Goal: Task Accomplishment & Management: Use online tool/utility

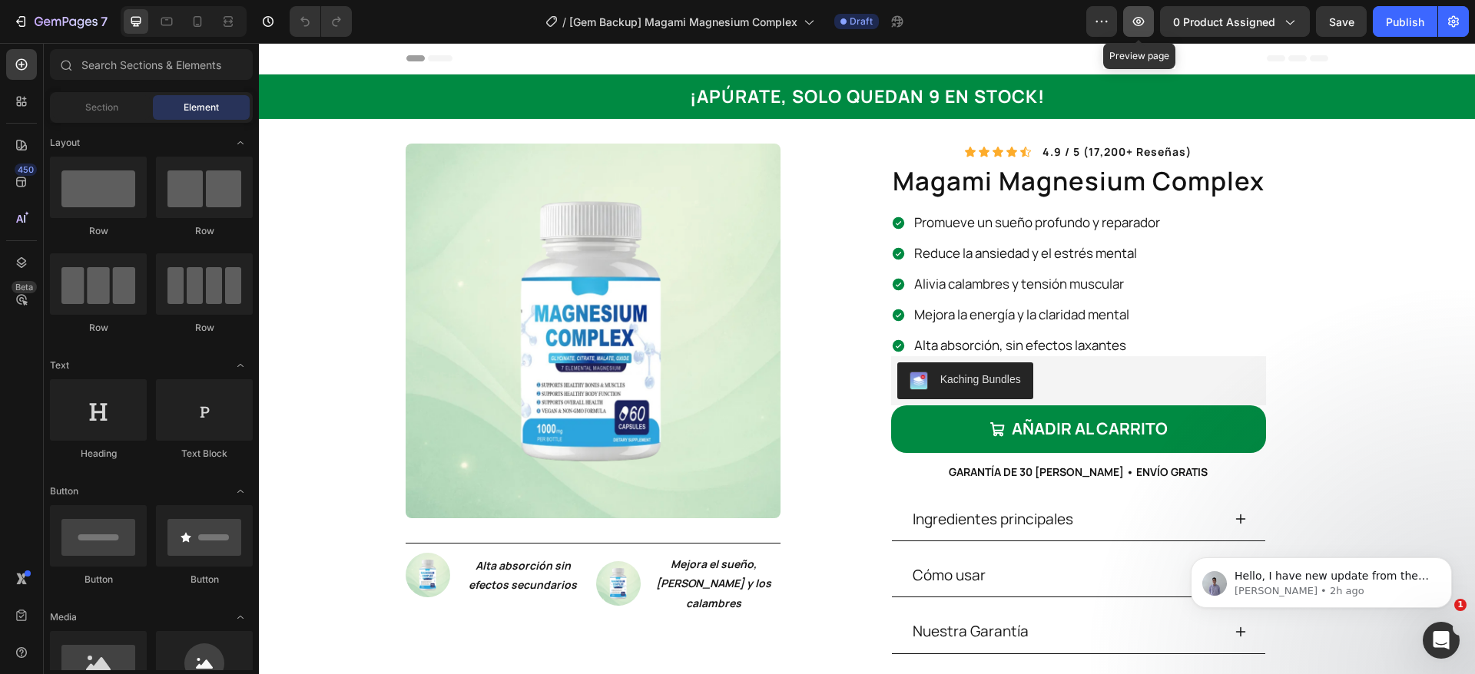
click at [1150, 21] on button "button" at bounding box center [1138, 21] width 31 height 31
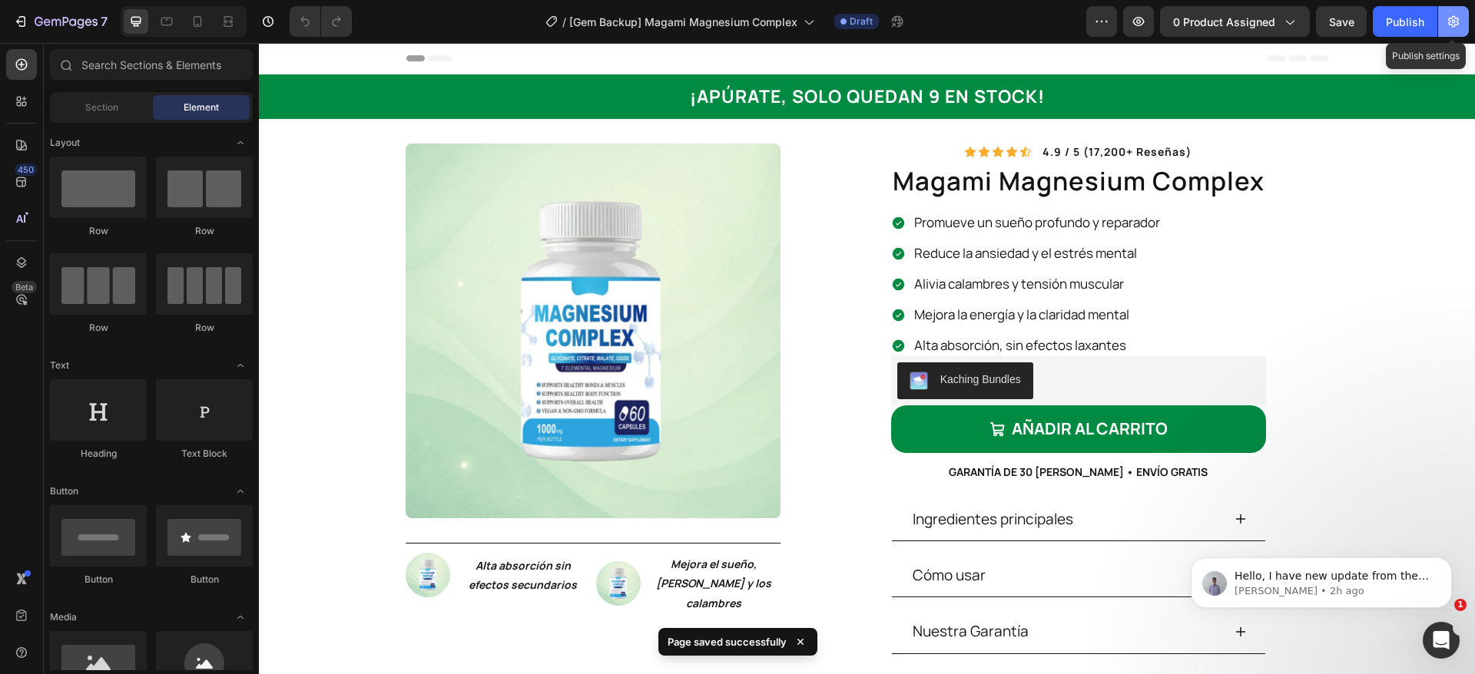
click at [1446, 28] on icon "button" at bounding box center [1453, 21] width 15 height 15
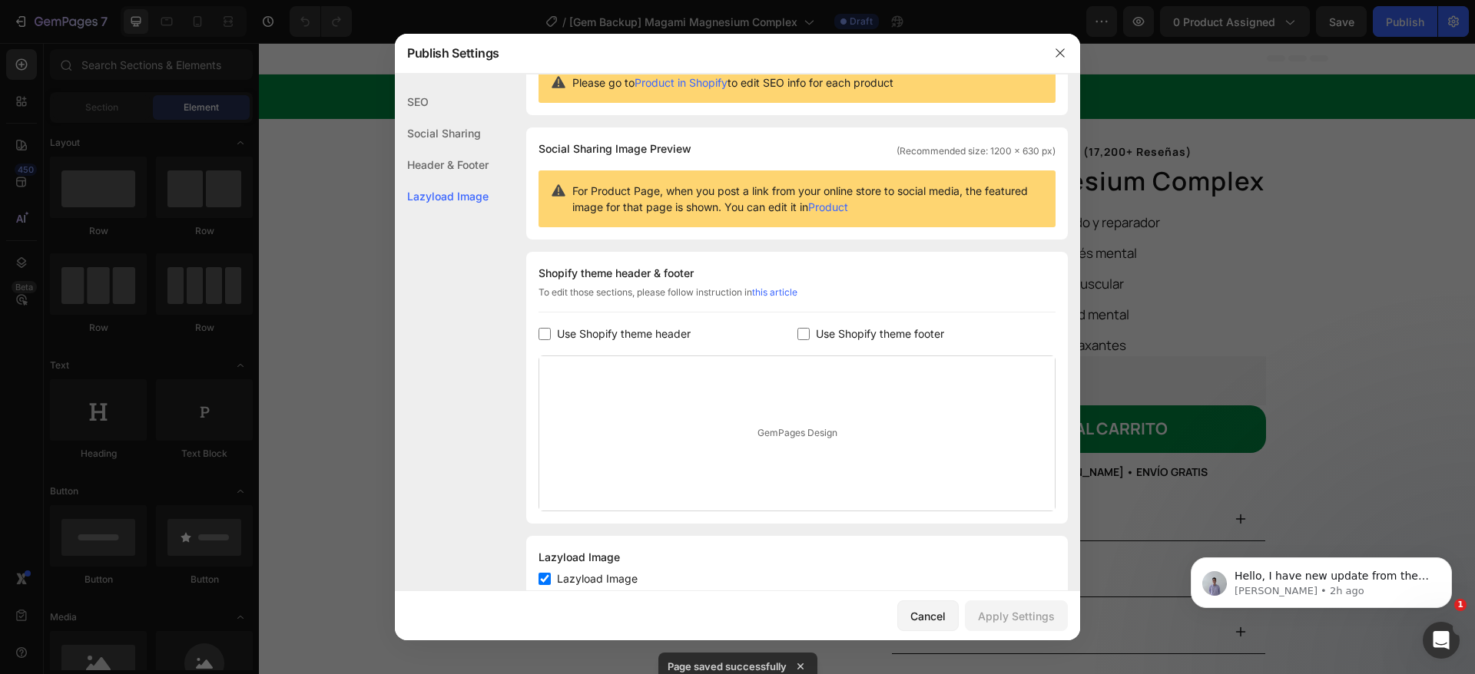
scroll to position [107, 0]
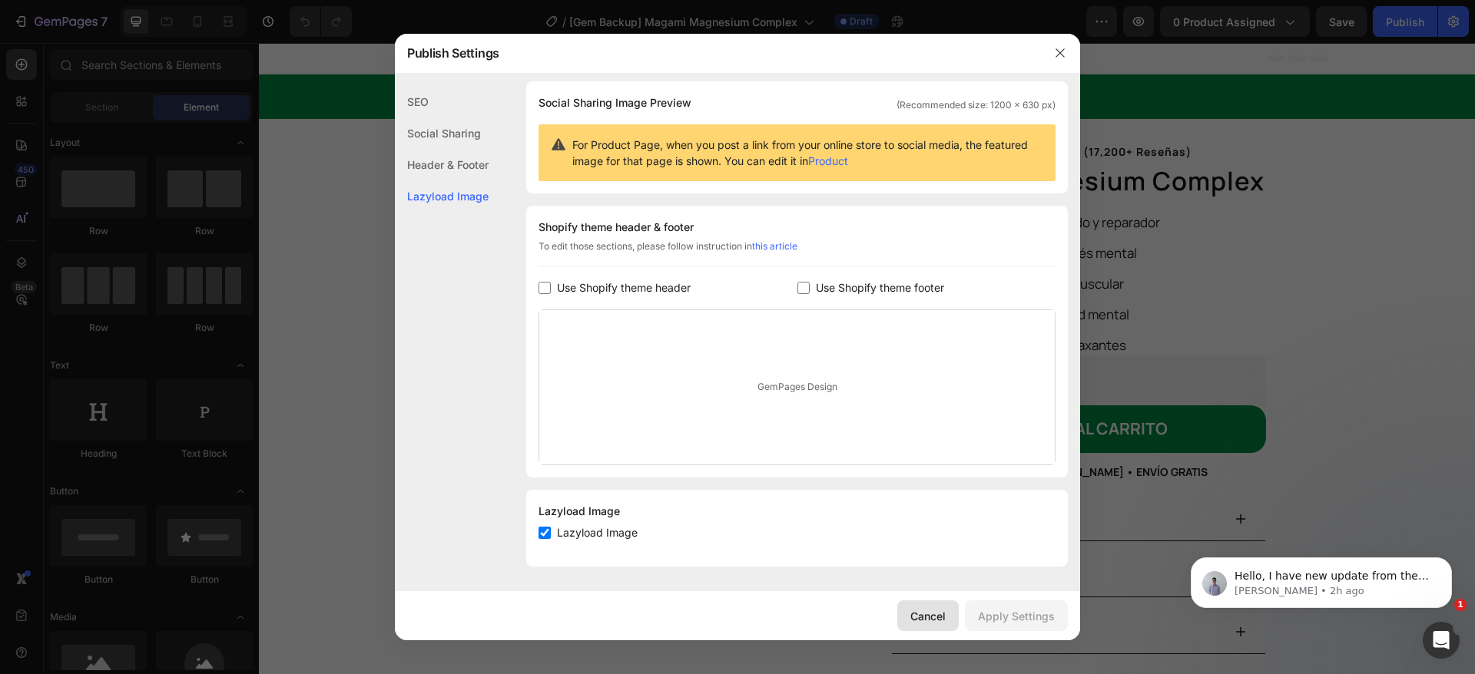
click at [929, 613] on div "Cancel" at bounding box center [927, 616] width 35 height 16
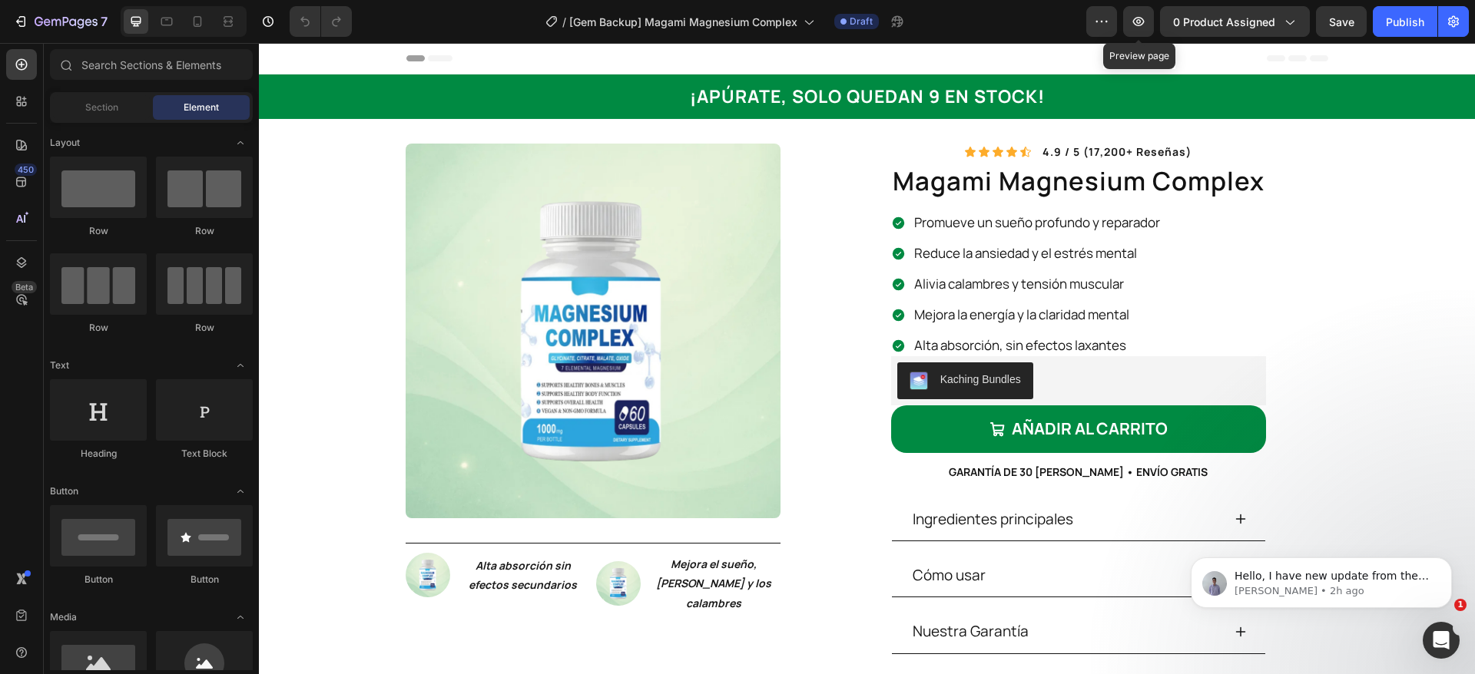
drag, startPoint x: 1142, startPoint y: 11, endPoint x: 1141, endPoint y: 0, distance: 10.9
click at [1141, 10] on button "button" at bounding box center [1138, 21] width 31 height 31
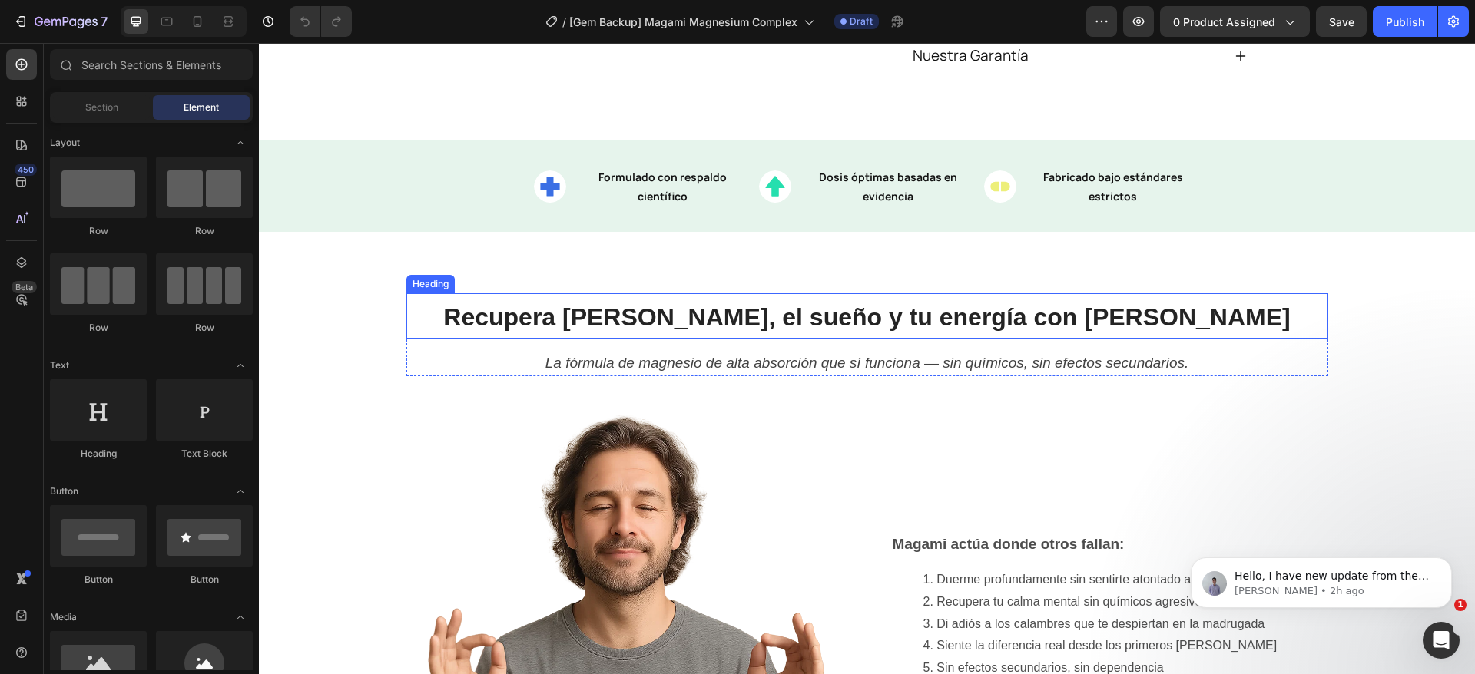
scroll to position [115, 0]
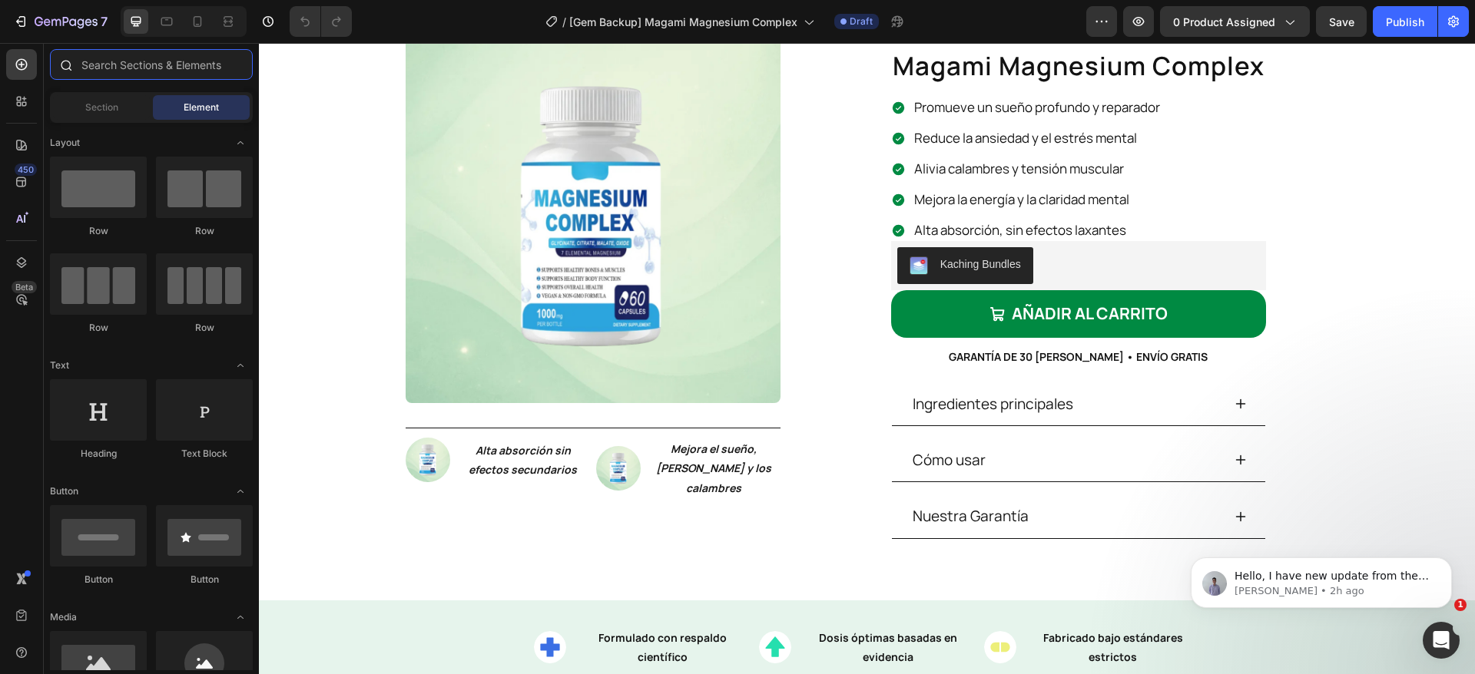
click at [131, 61] on input "text" at bounding box center [151, 64] width 203 height 31
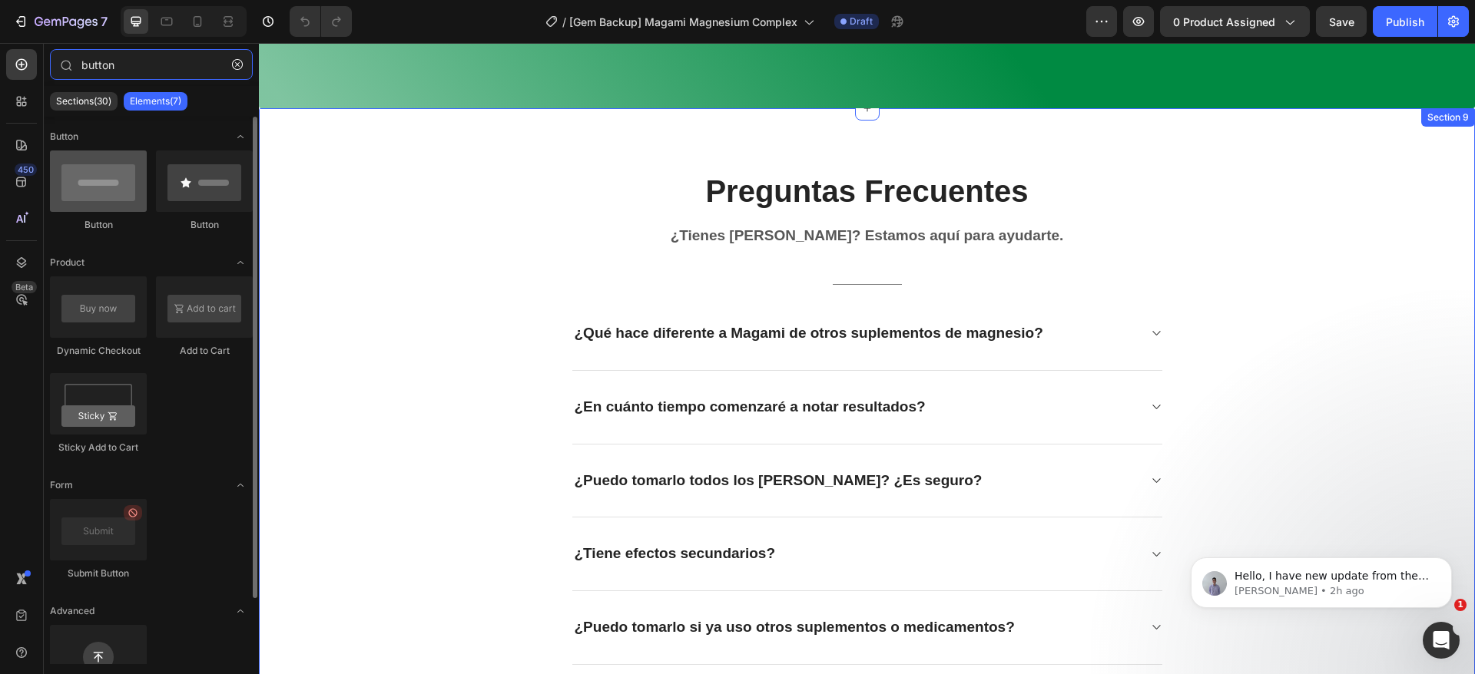
scroll to position [2913, 0]
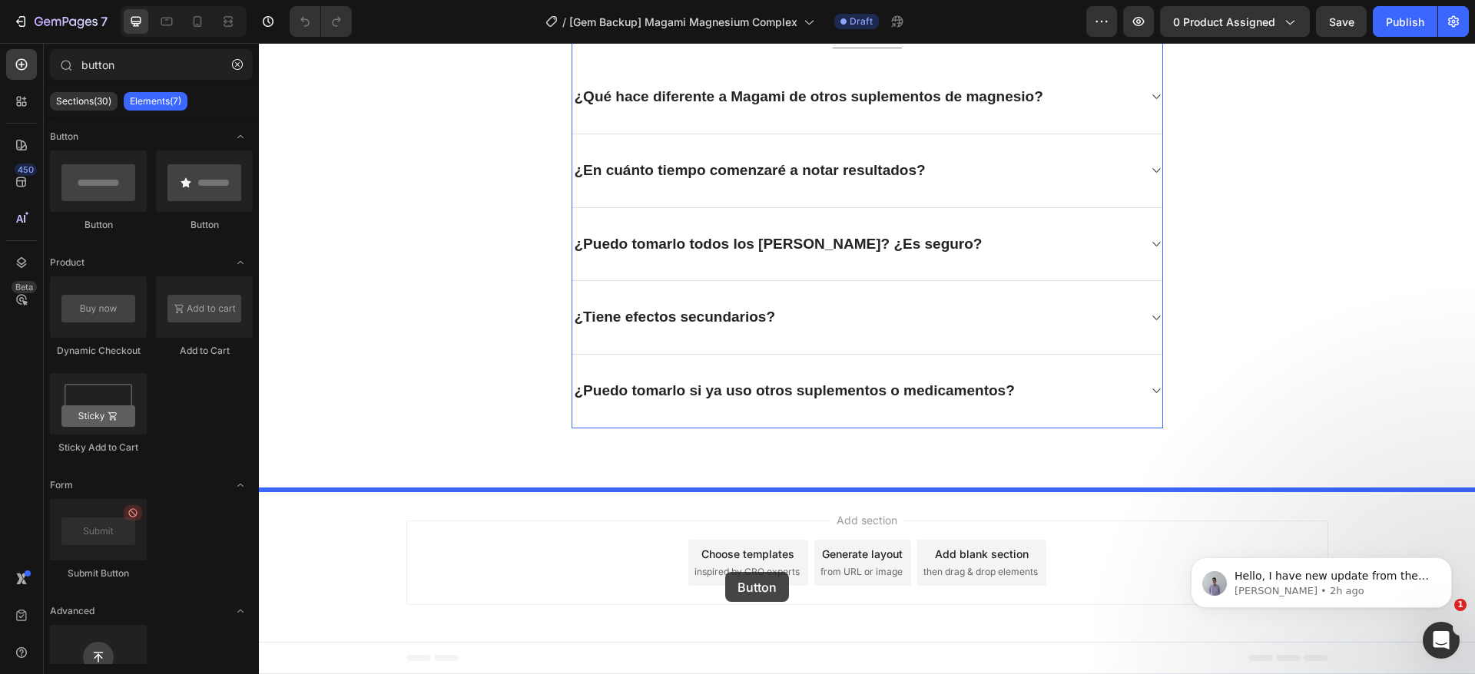
drag, startPoint x: 366, startPoint y: 229, endPoint x: 725, endPoint y: 572, distance: 497.1
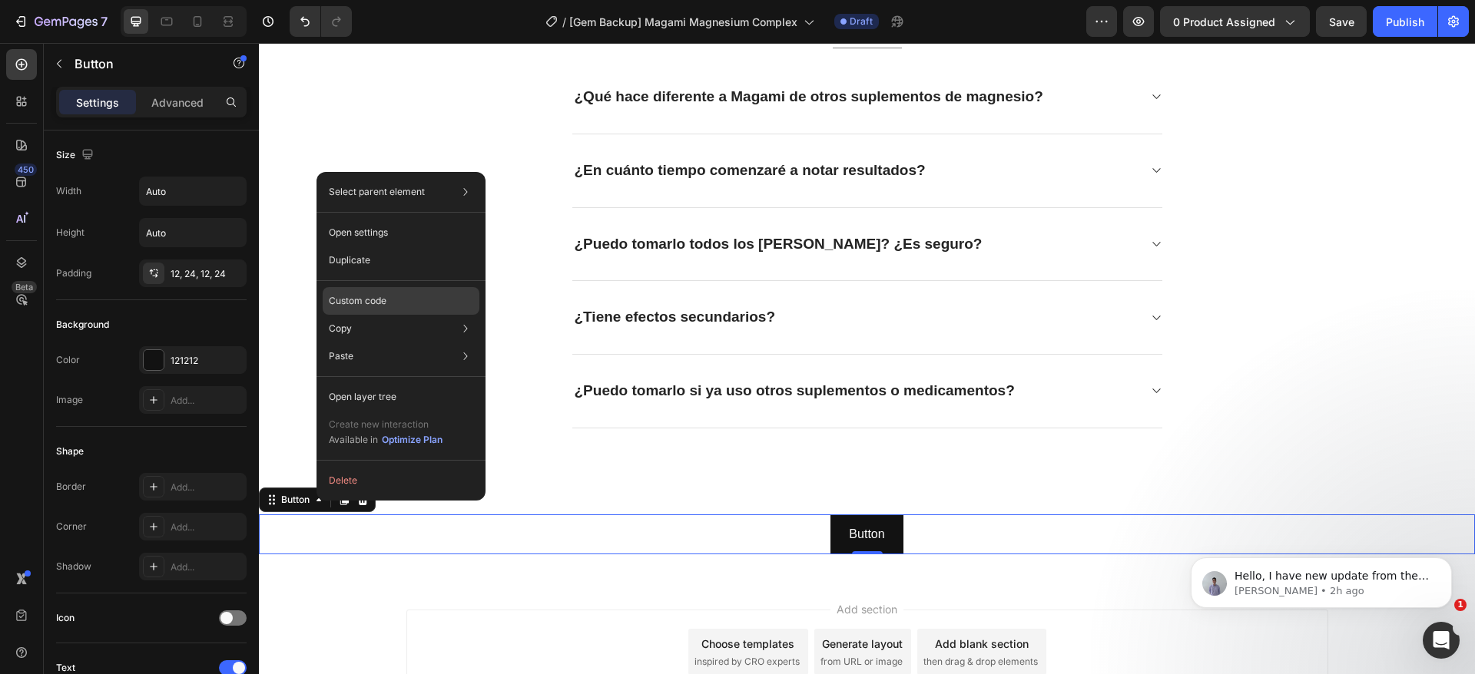
click at [393, 293] on div "Custom code" at bounding box center [401, 301] width 157 height 28
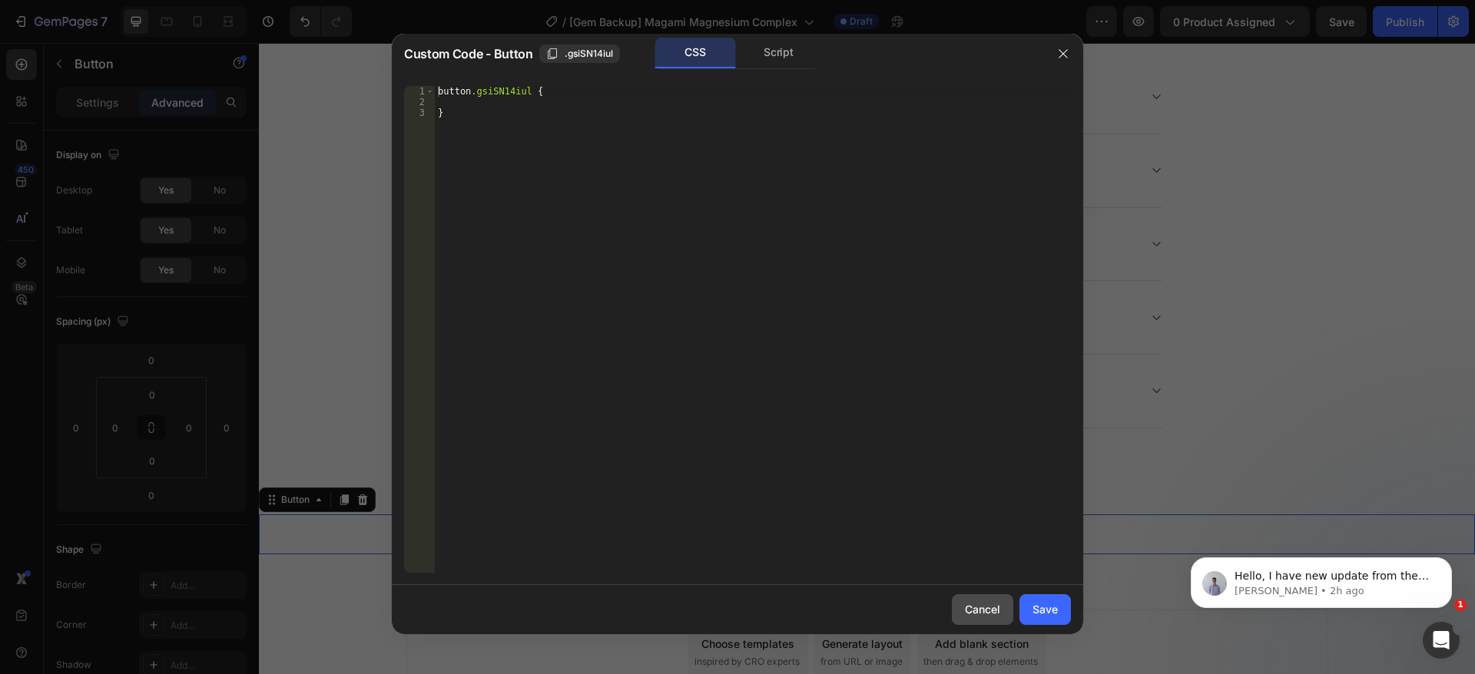
click at [988, 618] on button "Cancel" at bounding box center [982, 610] width 61 height 31
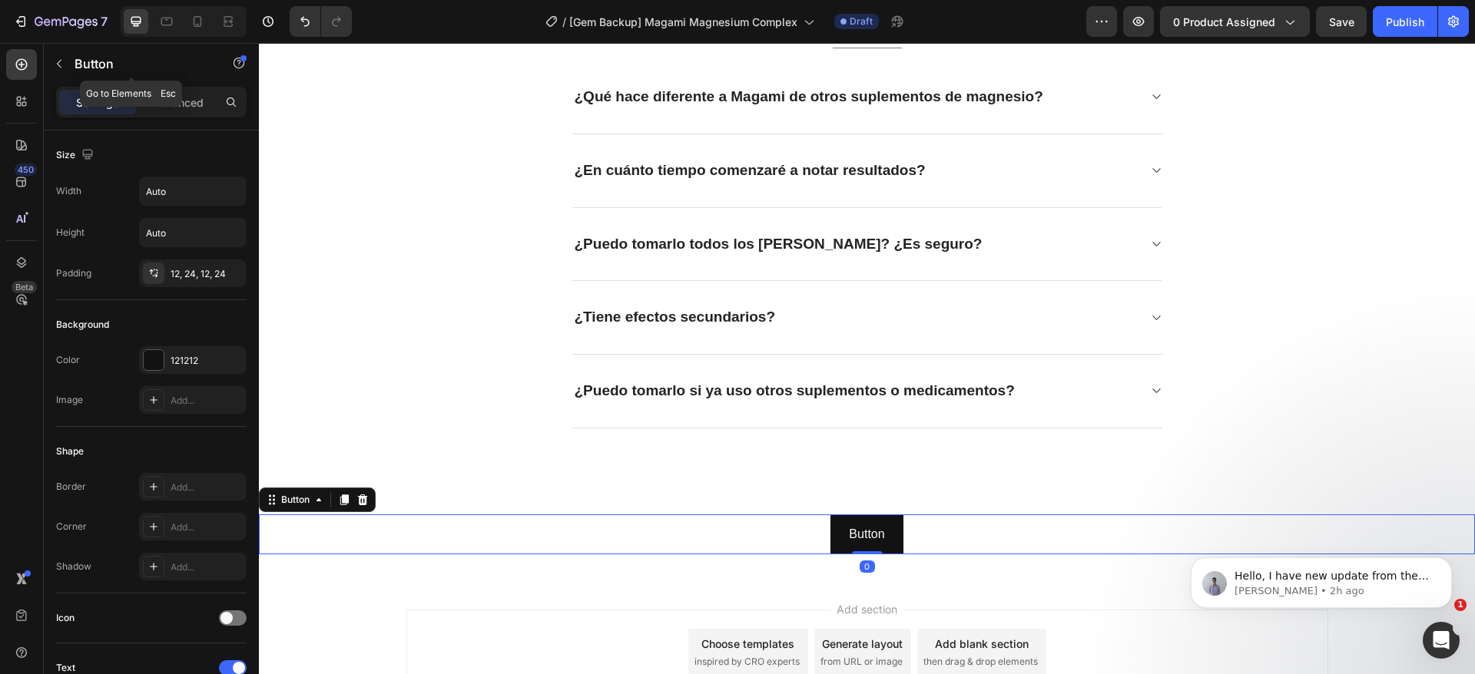
drag, startPoint x: 59, startPoint y: 65, endPoint x: 95, endPoint y: 71, distance: 36.5
click at [59, 64] on icon "button" at bounding box center [59, 64] width 12 height 12
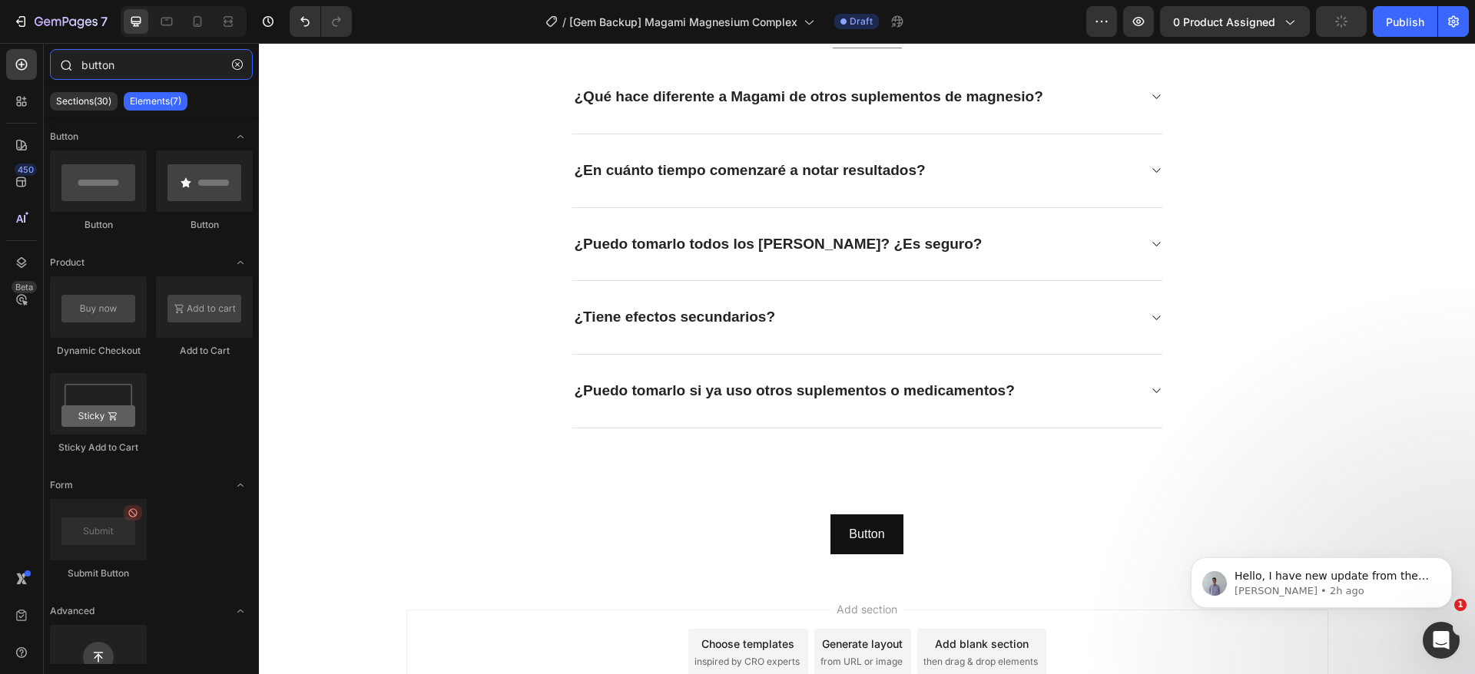
click at [152, 79] on input "button" at bounding box center [151, 64] width 203 height 31
click at [151, 66] on input "button" at bounding box center [151, 64] width 203 height 31
click at [151, 65] on input "button" at bounding box center [151, 64] width 203 height 31
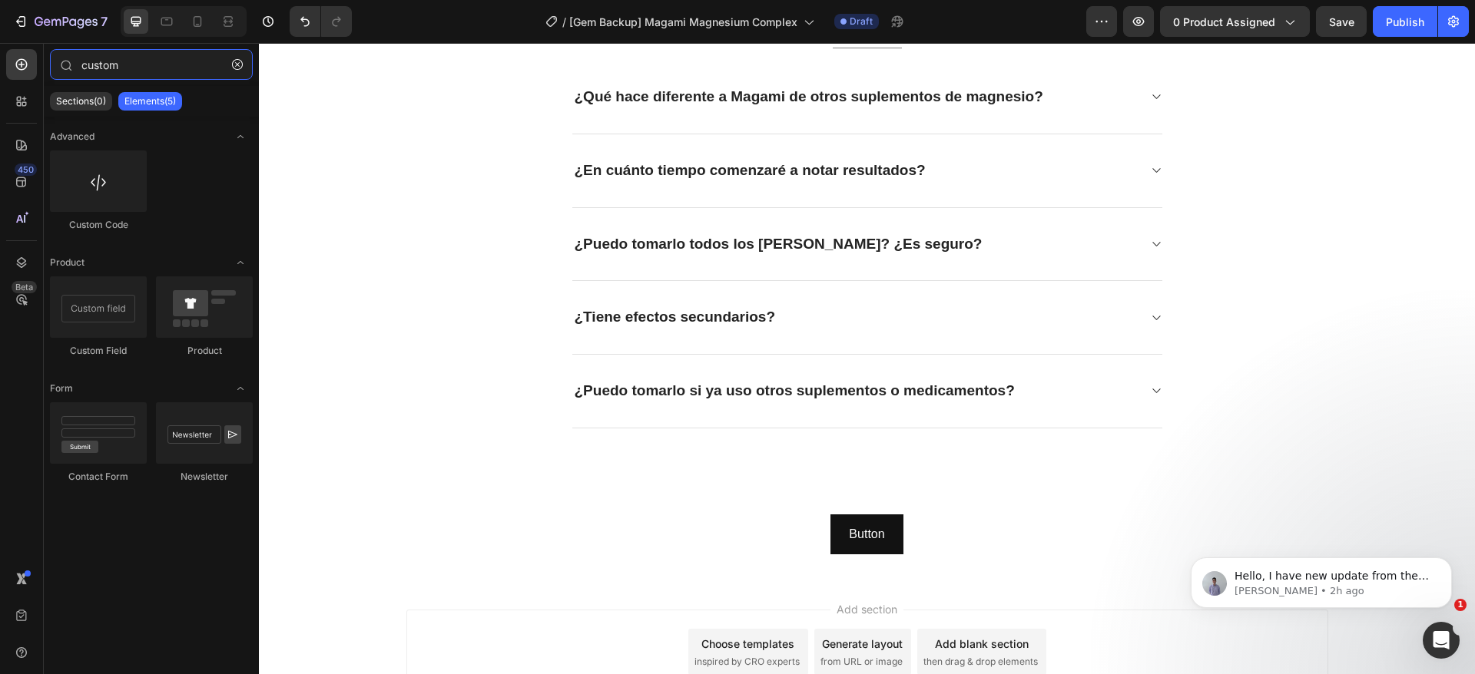
type input "custom"
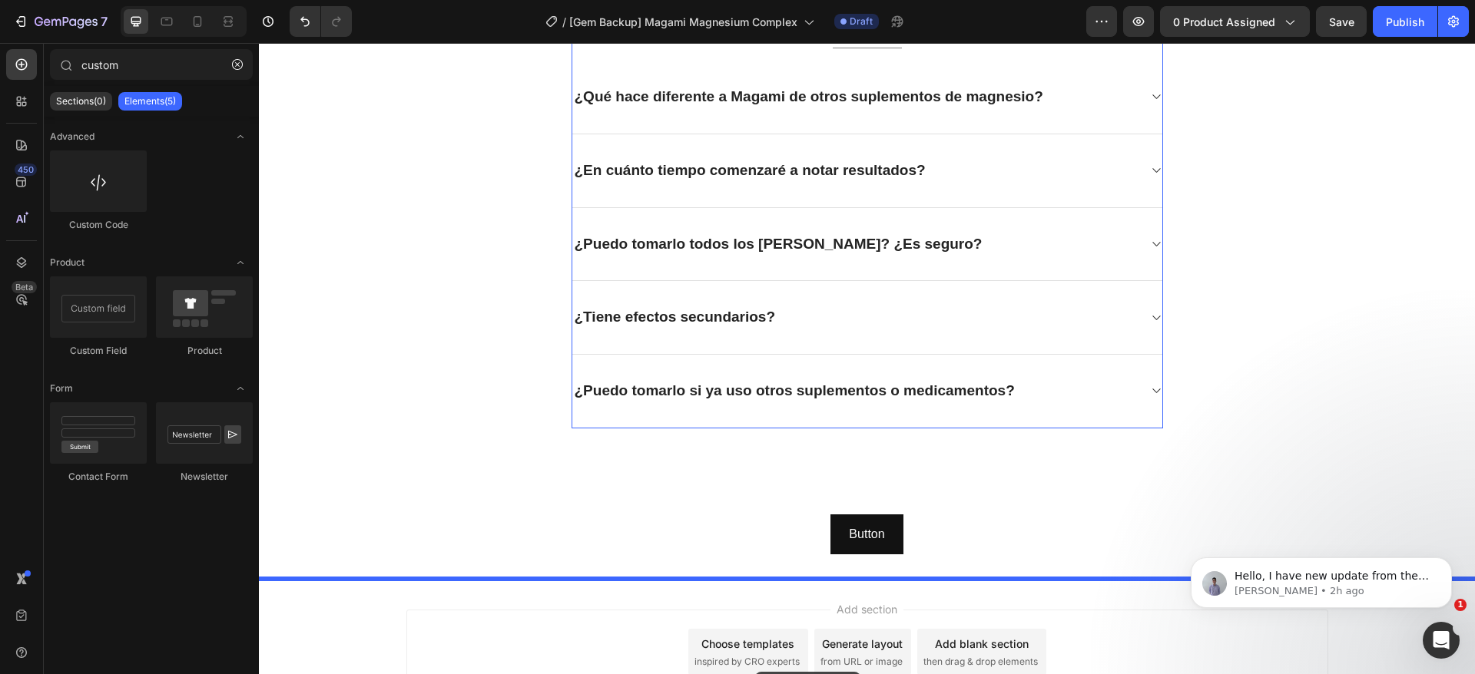
scroll to position [3002, 0]
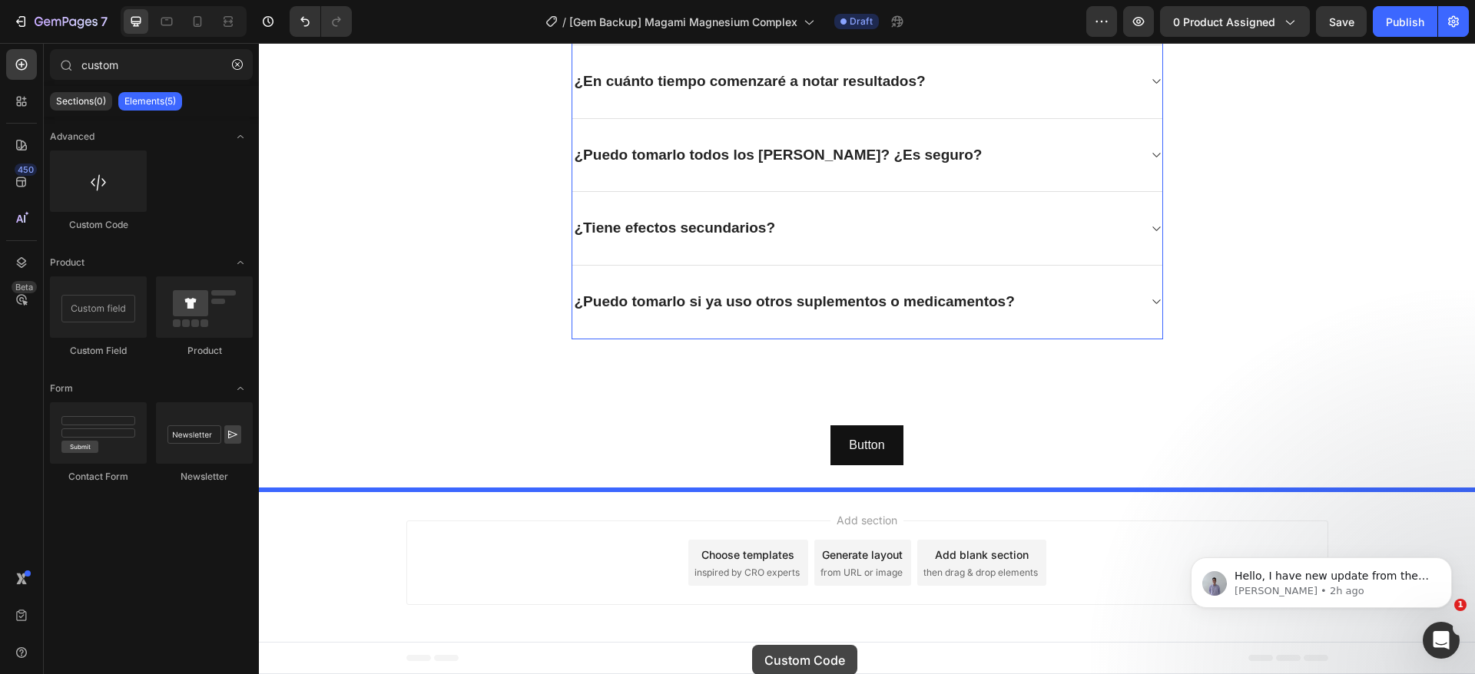
drag, startPoint x: 408, startPoint y: 280, endPoint x: 750, endPoint y: 644, distance: 498.8
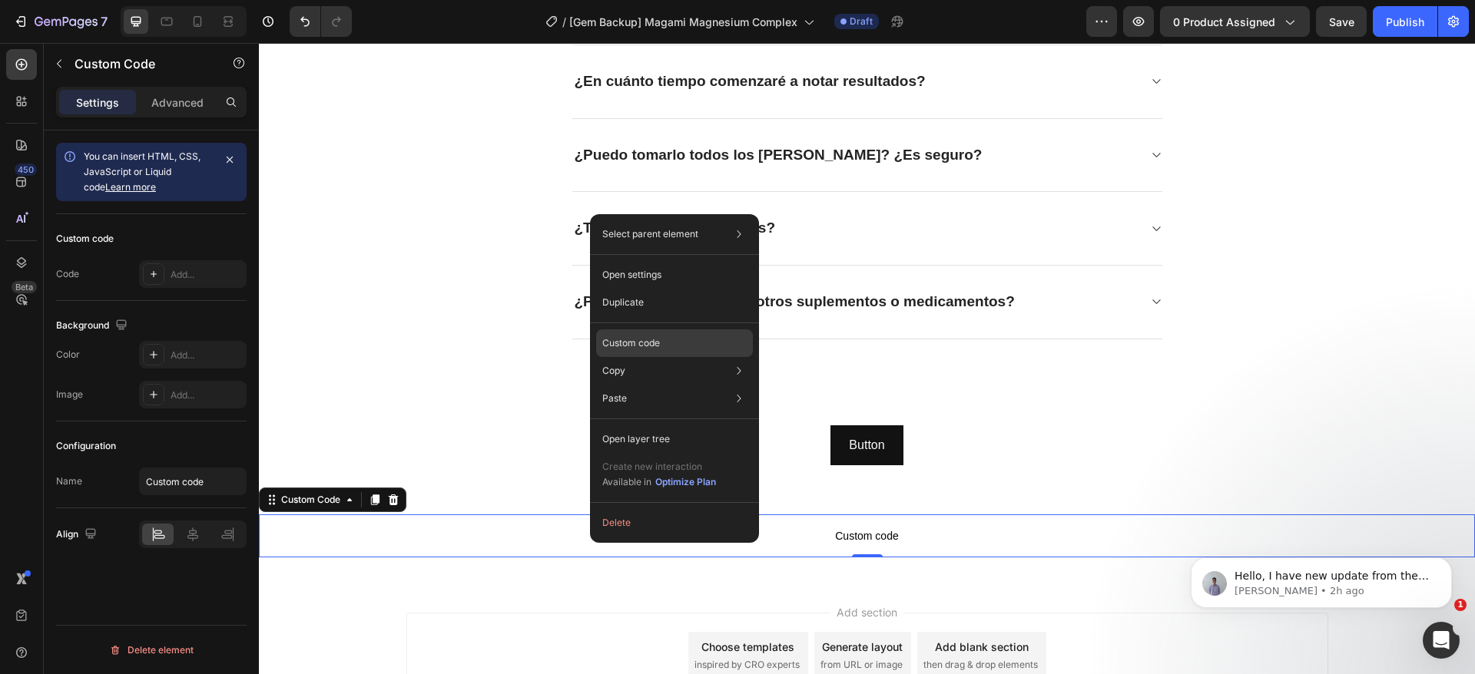
click at [704, 349] on div "Custom code" at bounding box center [674, 344] width 157 height 28
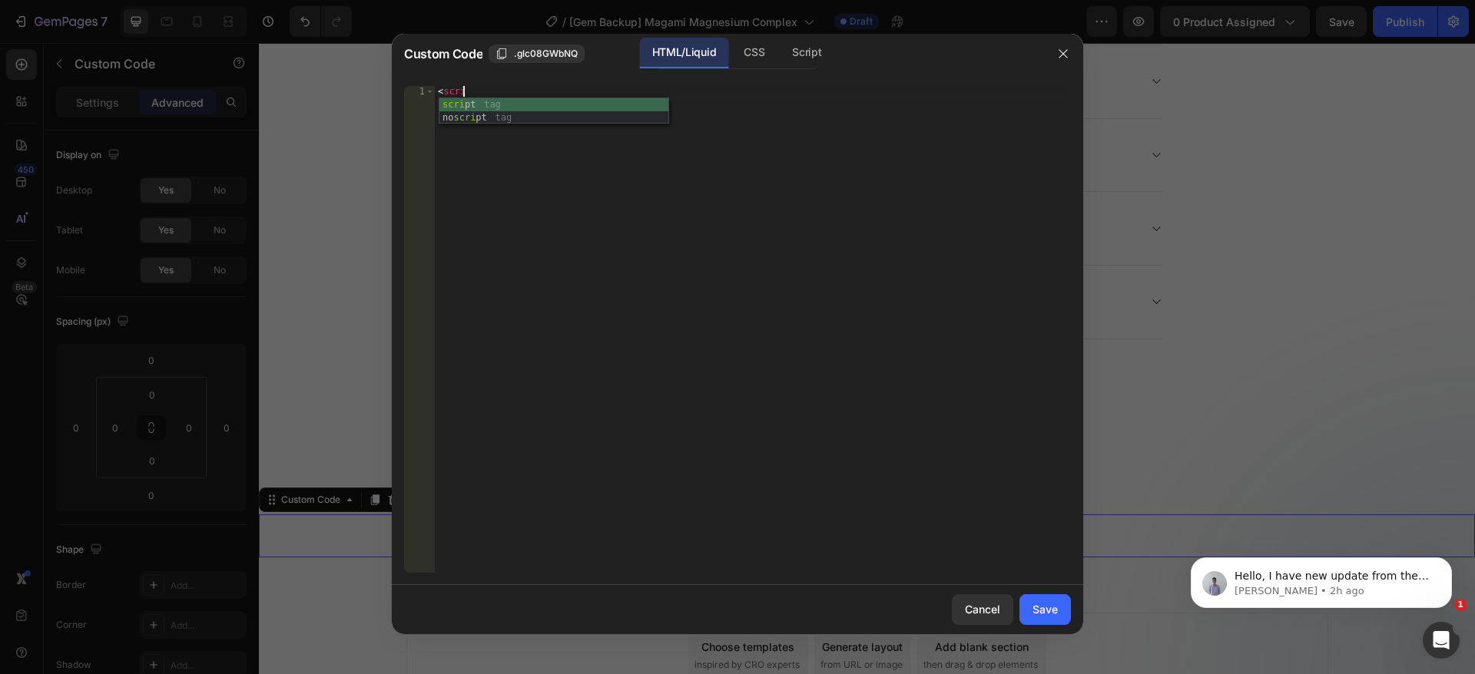
scroll to position [0, 2]
type textarea "<script>"
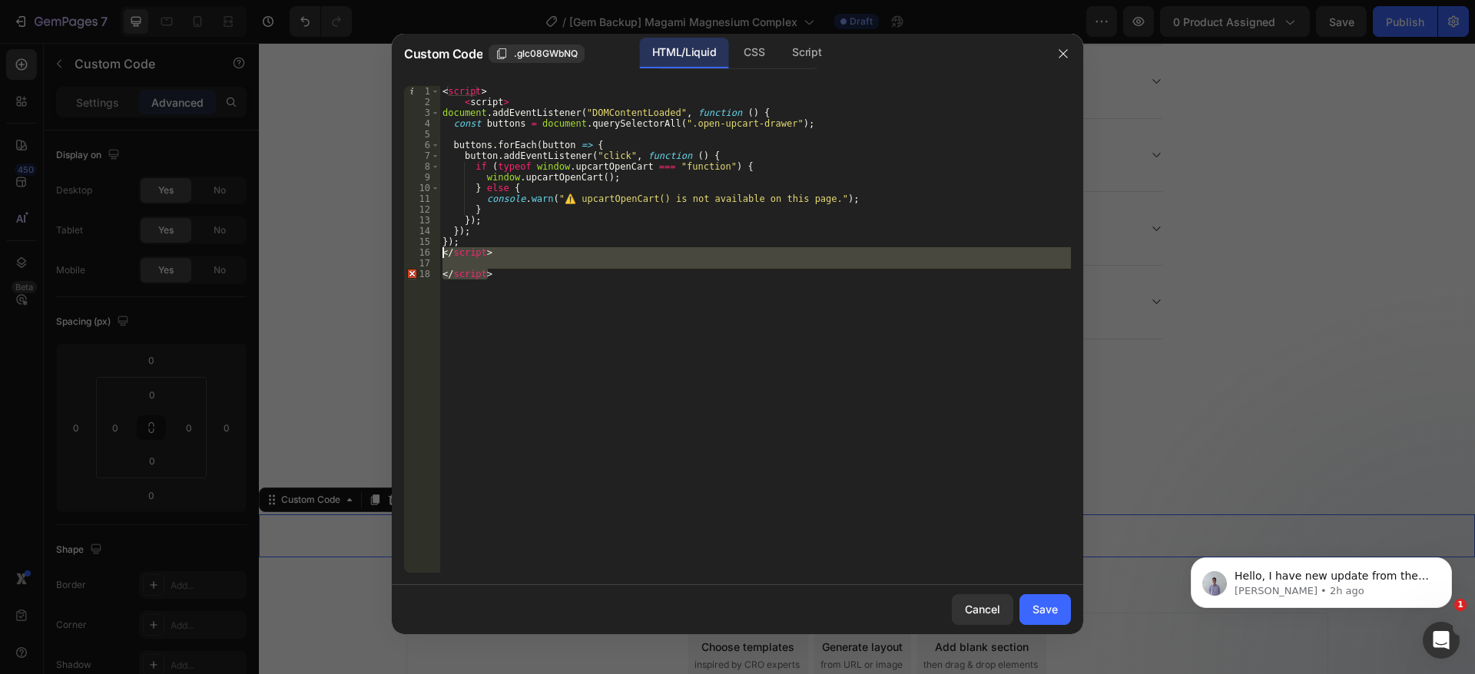
drag, startPoint x: 507, startPoint y: 273, endPoint x: 434, endPoint y: 253, distance: 75.9
click at [434, 253] on div "1 2 3 4 5 6 7 8 9 10 11 12 13 14 15 16 17 18 < script > < script > document . a…" at bounding box center [737, 329] width 667 height 487
type textarea "</script>"
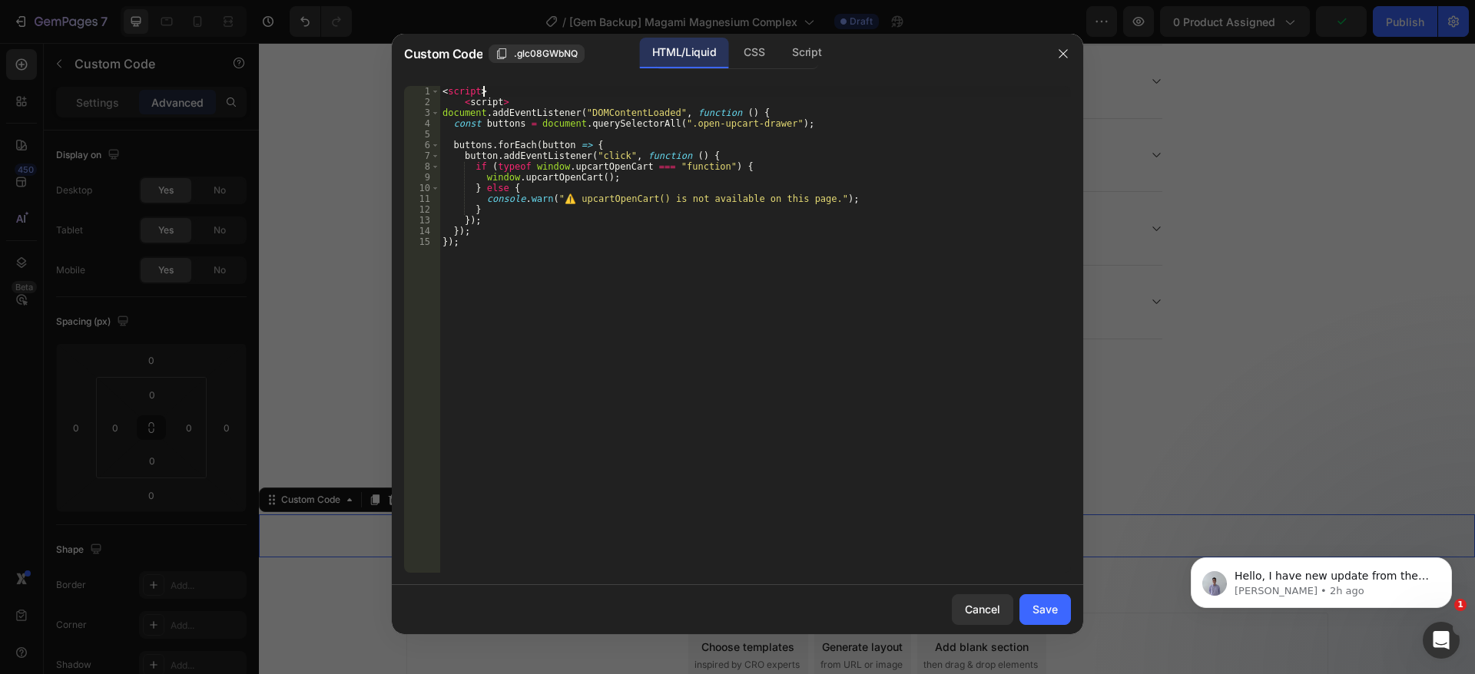
click at [518, 96] on div "< script > < script > document . addEventListener ( "DOMContentLoaded" , functi…" at bounding box center [754, 340] width 631 height 509
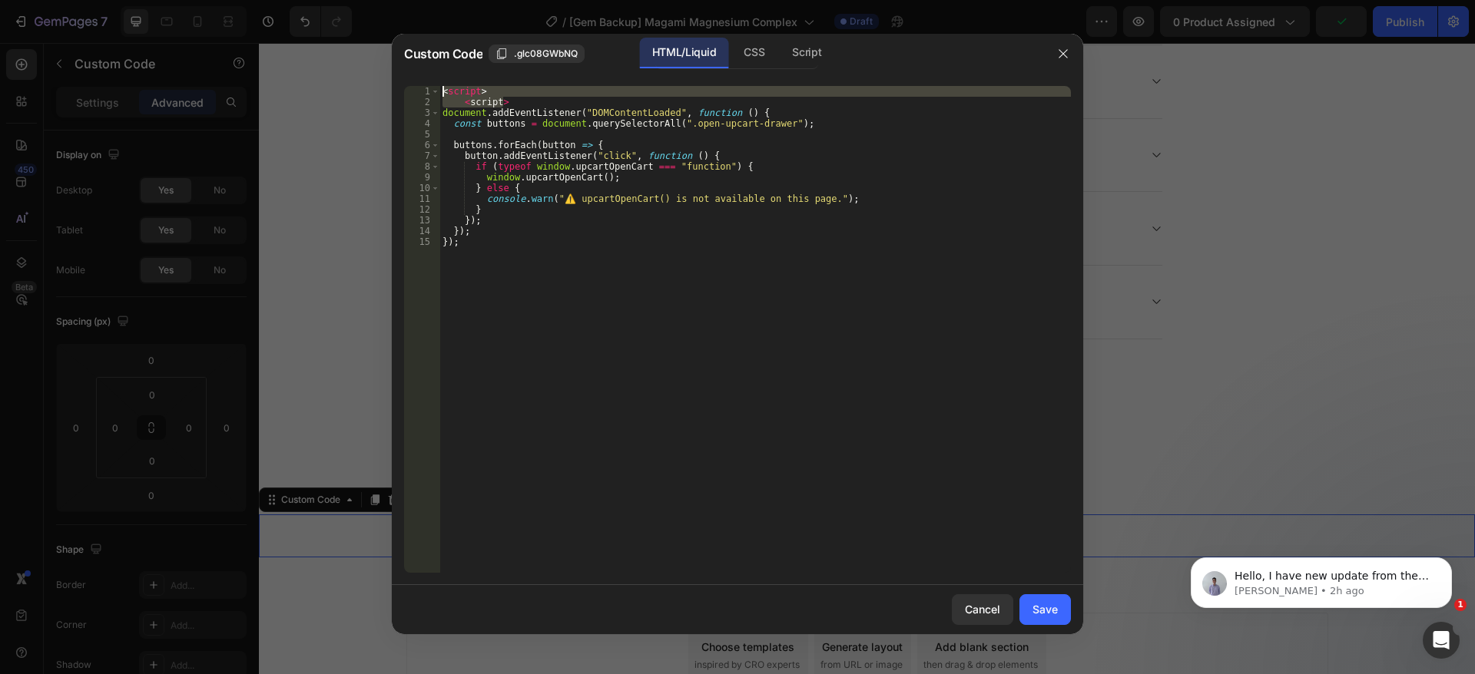
drag, startPoint x: 518, startPoint y: 97, endPoint x: 472, endPoint y: 95, distance: 46.1
click at [470, 92] on div "< script > < script > document . addEventListener ( "DOMContentLoaded" , functi…" at bounding box center [754, 340] width 631 height 509
click at [485, 98] on div "< script > < script > document . addEventListener ( "DOMContentLoaded" , functi…" at bounding box center [754, 329] width 631 height 487
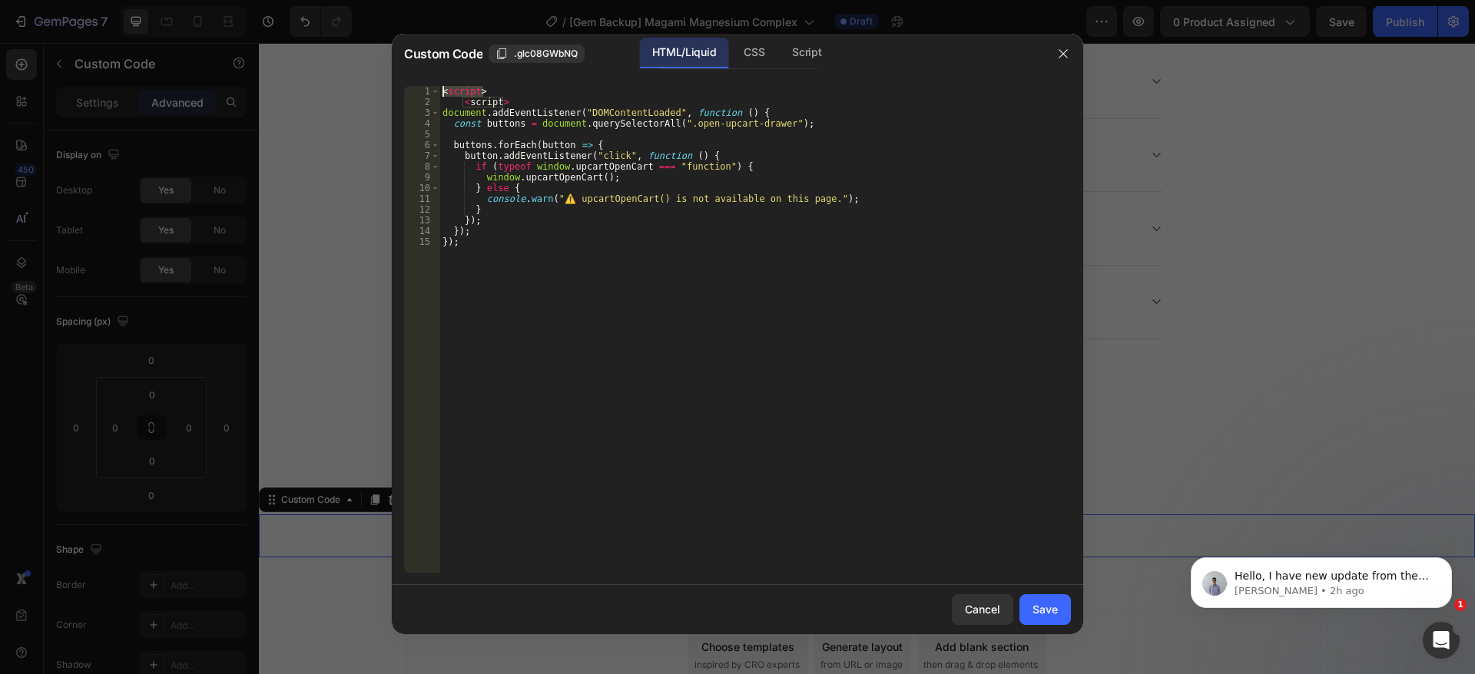
drag, startPoint x: 486, startPoint y: 88, endPoint x: 444, endPoint y: 90, distance: 42.3
click at [437, 88] on div "<script> 1 2 3 4 5 6 7 8 9 10 11 12 13 14 15 < script > < script > document . a…" at bounding box center [737, 329] width 667 height 487
type textarea "<script>"
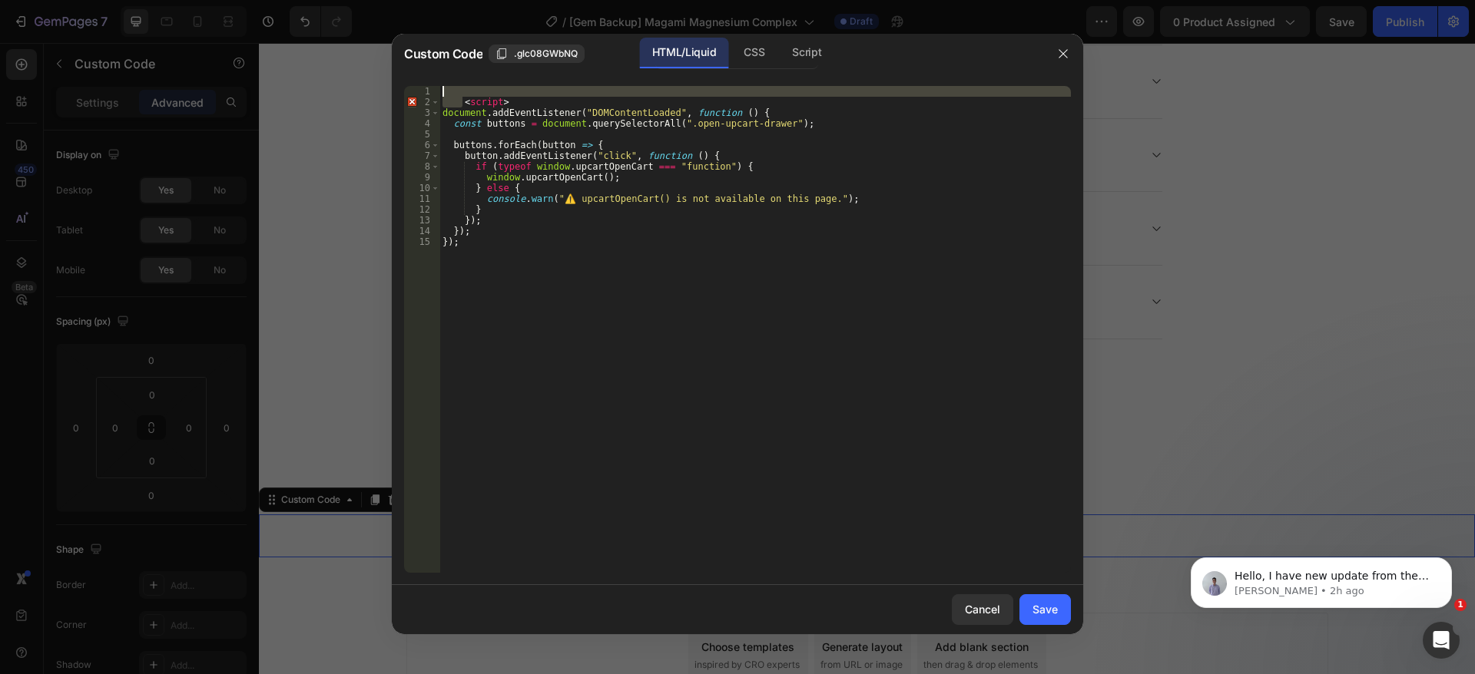
drag, startPoint x: 462, startPoint y: 104, endPoint x: 424, endPoint y: 89, distance: 41.1
click at [424, 89] on div "1 2 3 4 5 6 7 8 9 10 11 12 13 14 15 < script > document . addEventListener ( "D…" at bounding box center [737, 329] width 667 height 487
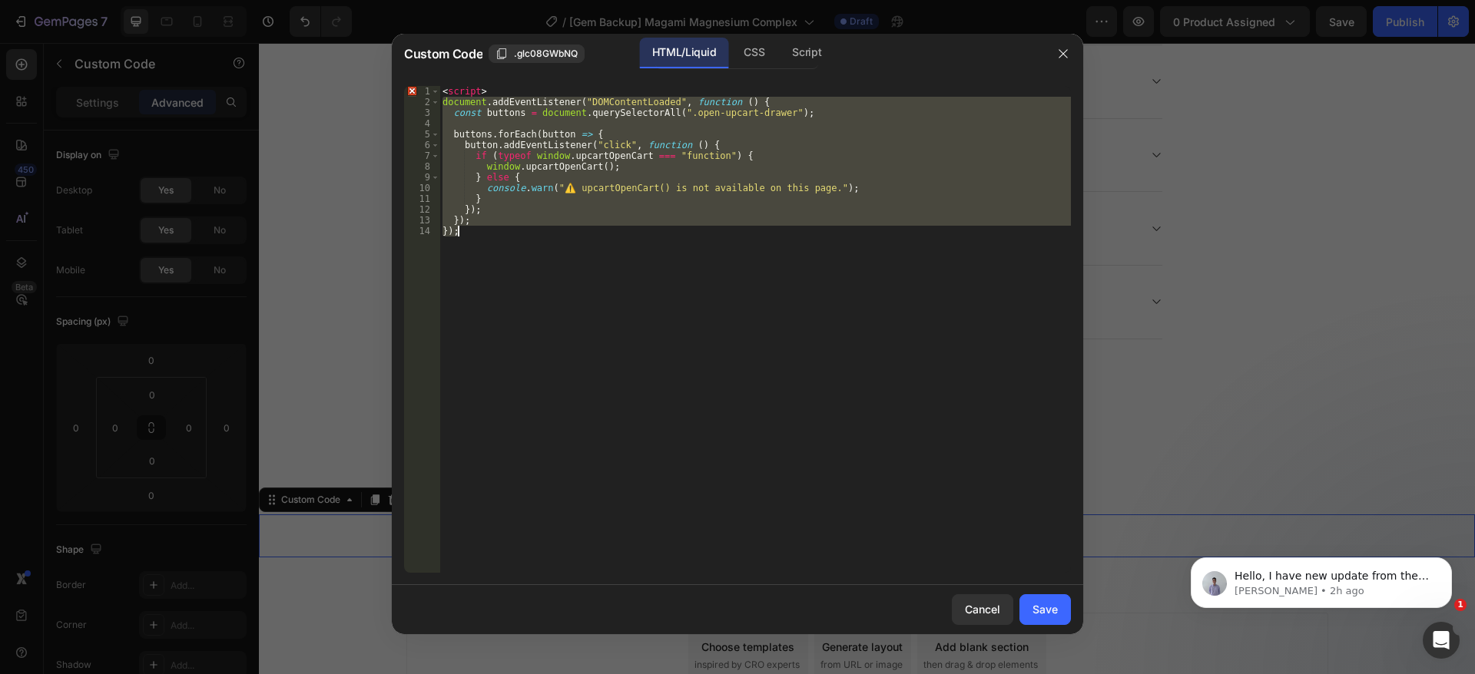
drag, startPoint x: 442, startPoint y: 101, endPoint x: 485, endPoint y: 230, distance: 135.5
click at [485, 230] on div "< script > document . addEventListener ( "DOMContentLoaded" , function ( ) { co…" at bounding box center [754, 340] width 631 height 509
click at [499, 224] on div "< script > document . addEventListener ( "DOMContentLoaded" , function ( ) { co…" at bounding box center [754, 329] width 631 height 487
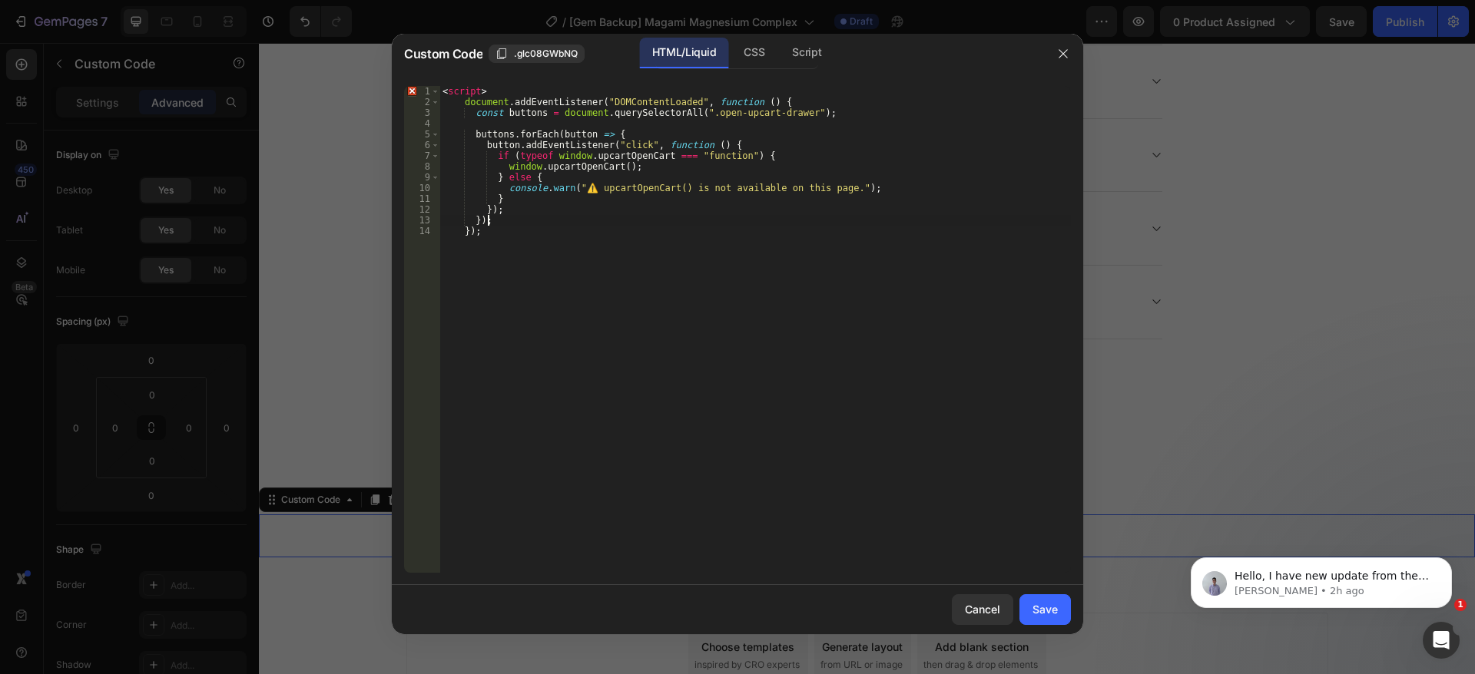
click at [499, 231] on div "< script > document . addEventListener ( "DOMContentLoaded" , function ( ) { co…" at bounding box center [754, 340] width 631 height 509
type textarea "});"
drag, startPoint x: 786, startPoint y: 111, endPoint x: 697, endPoint y: 114, distance: 89.2
click at [697, 114] on div "< script > document . addEventListener ( "DOMContentLoaded" , function ( ) { co…" at bounding box center [754, 340] width 631 height 509
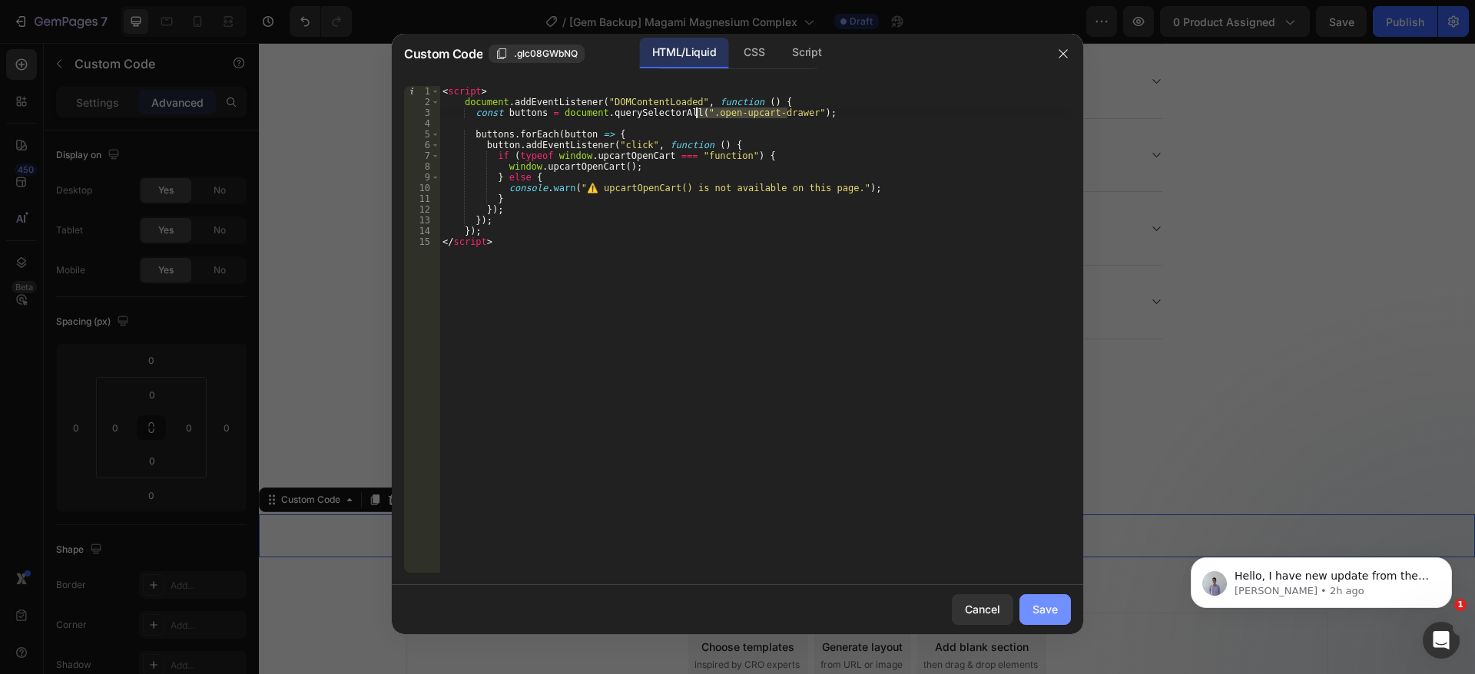
type textarea "const buttons = document.querySelectorAll(".open-upcart-drawer");"
click at [1058, 605] on button "Save" at bounding box center [1044, 610] width 51 height 31
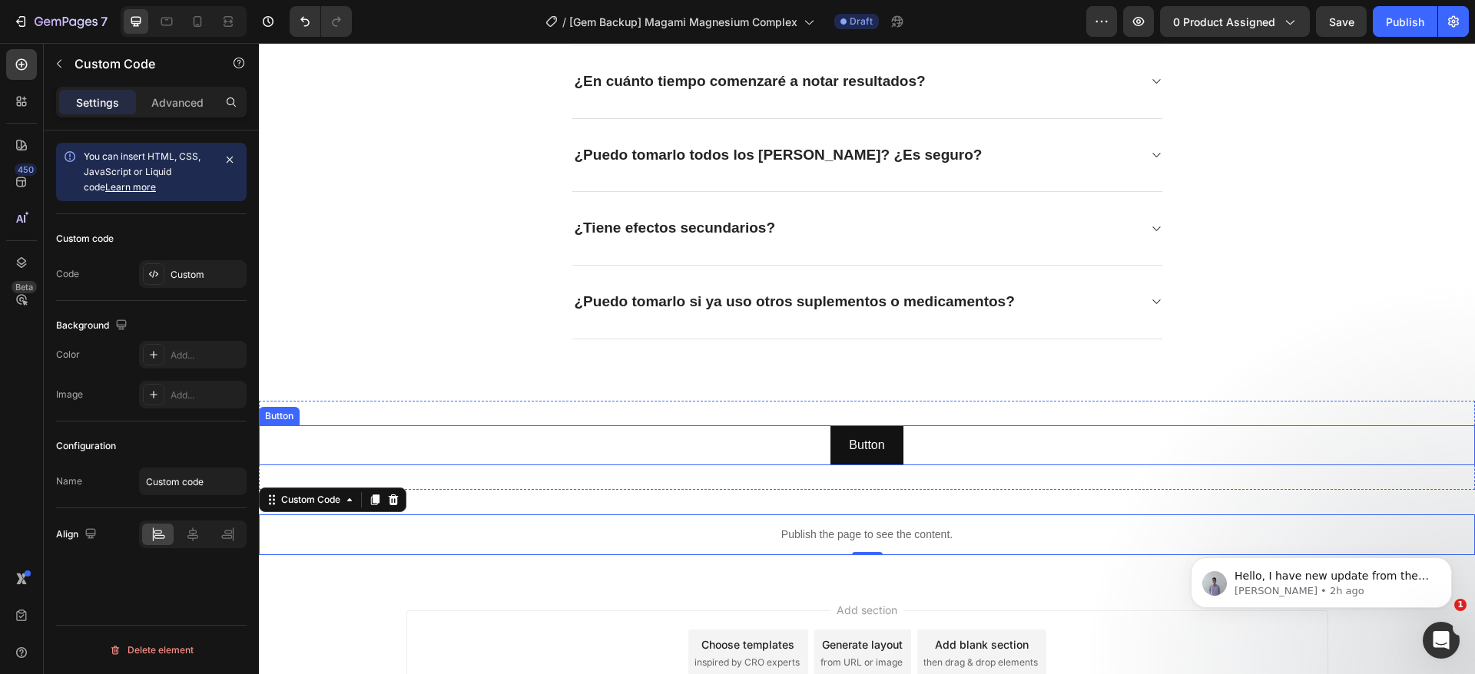
click at [802, 447] on div "Button Button" at bounding box center [867, 446] width 1216 height 41
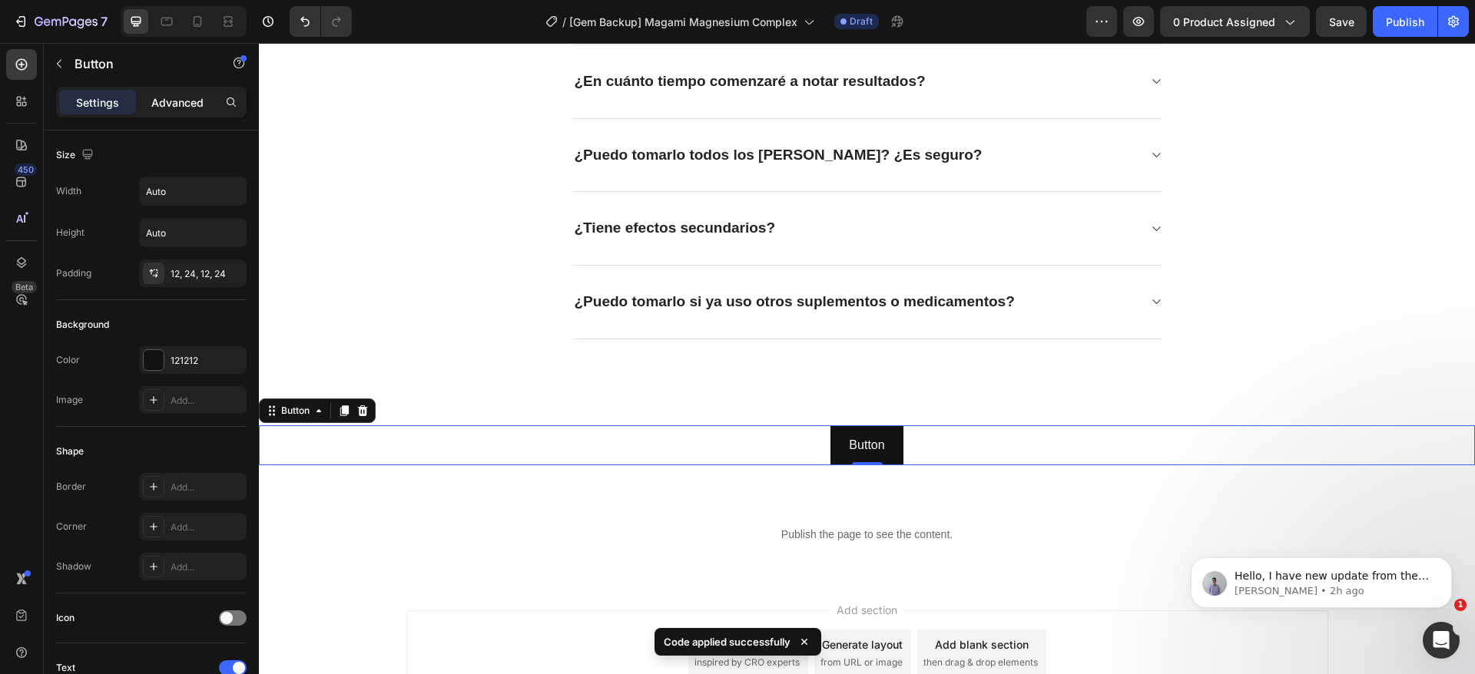
click at [174, 94] on p "Advanced" at bounding box center [177, 102] width 52 height 16
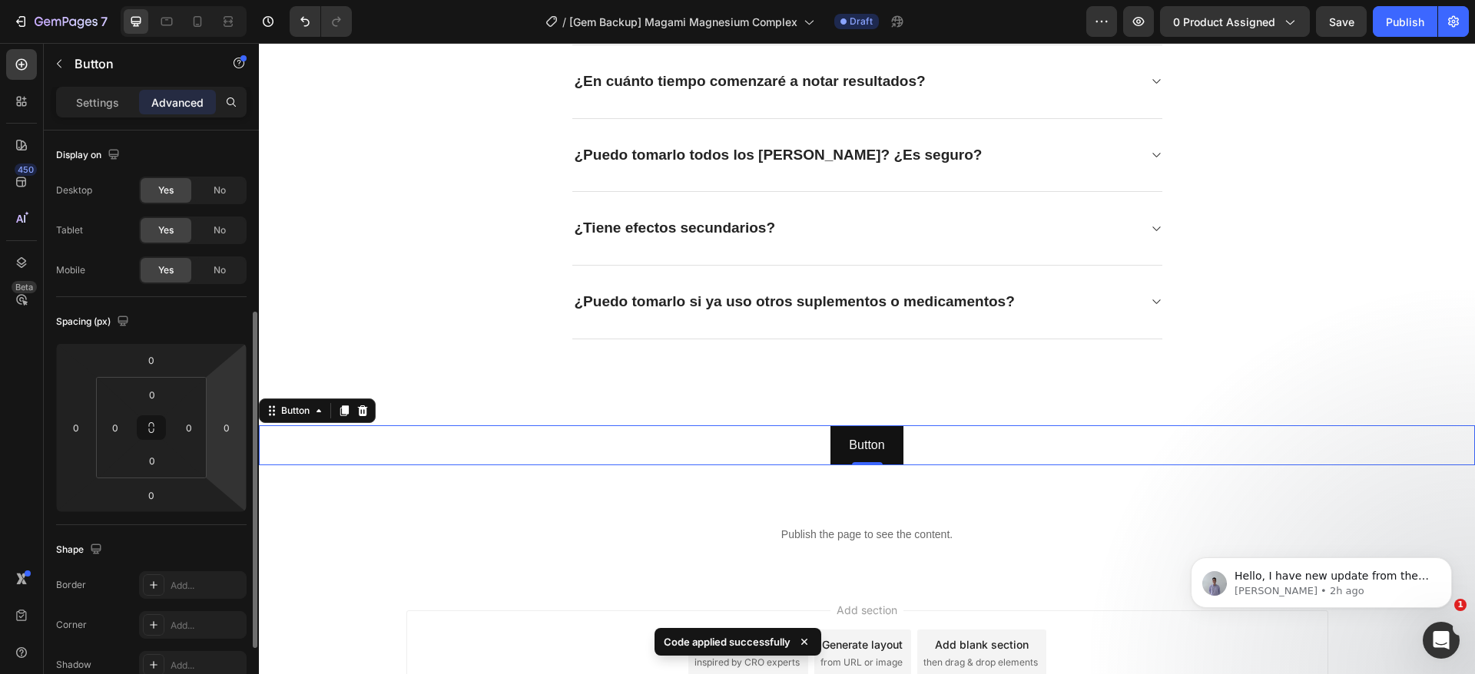
scroll to position [437, 0]
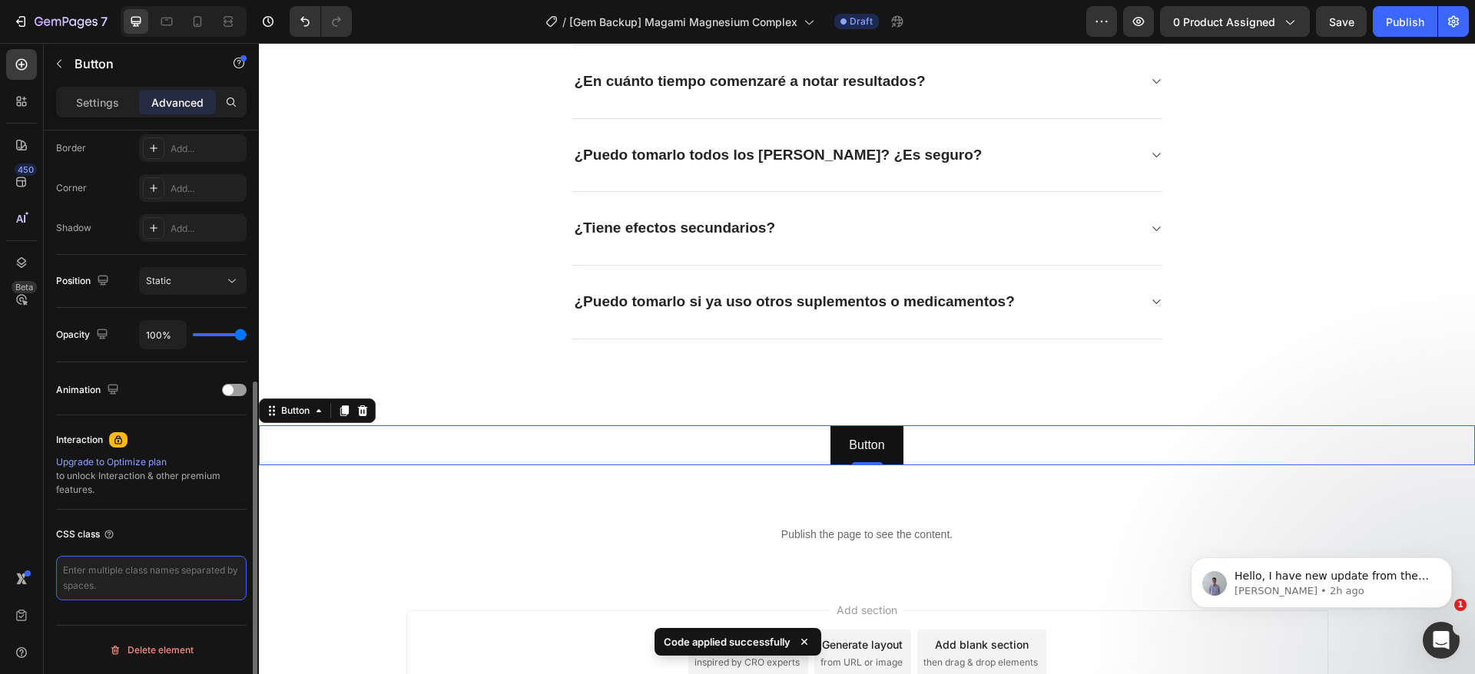
click at [120, 579] on textarea at bounding box center [151, 578] width 190 height 45
paste textarea "open-upcart-drawer"
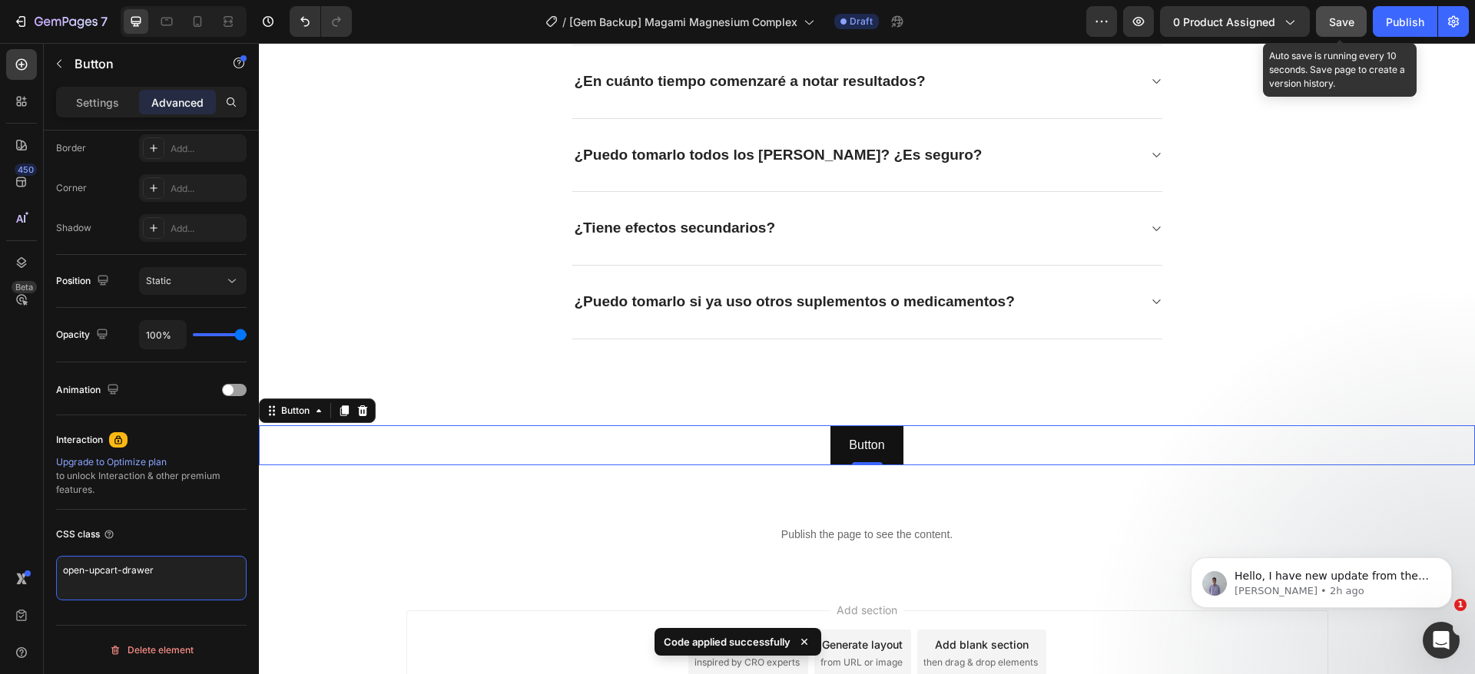
type textarea "open-upcart-drawer"
click at [1332, 22] on span "Save" at bounding box center [1341, 21] width 25 height 13
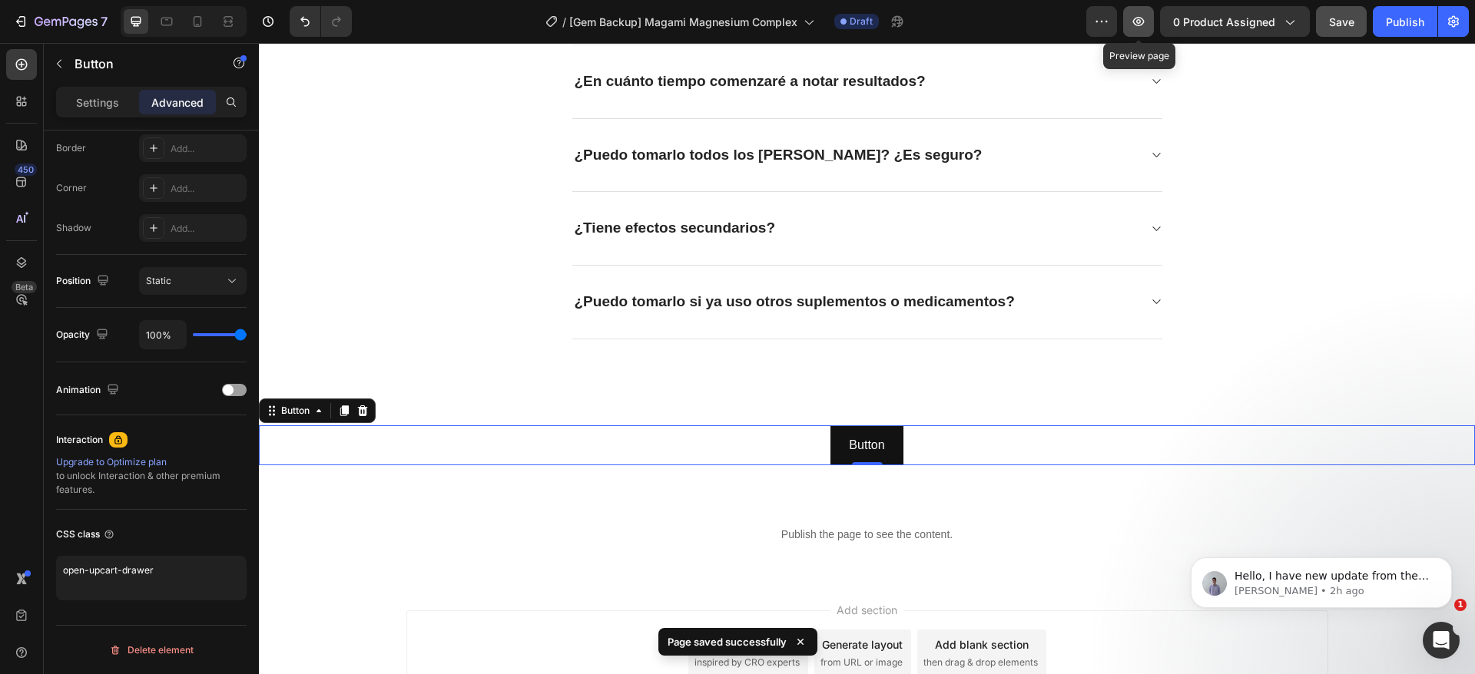
click at [1136, 10] on button "button" at bounding box center [1138, 21] width 31 height 31
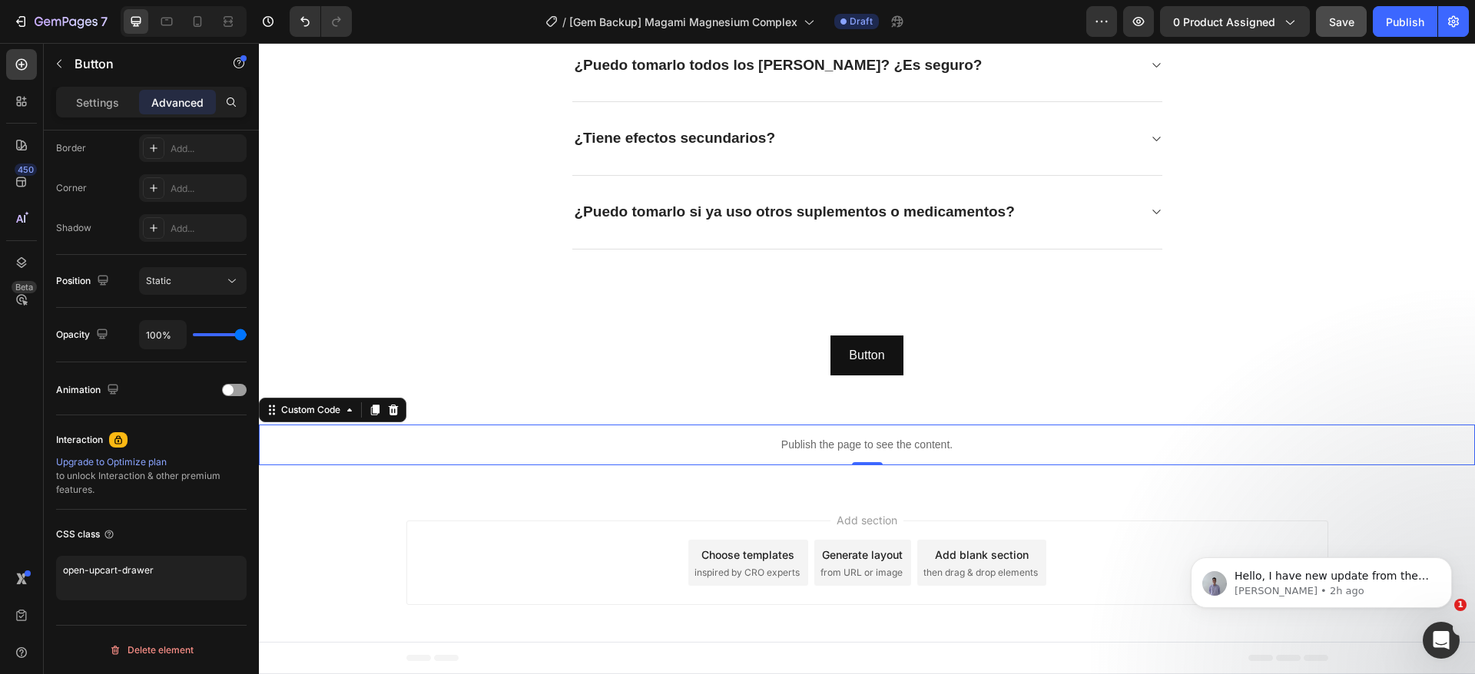
scroll to position [0, 0]
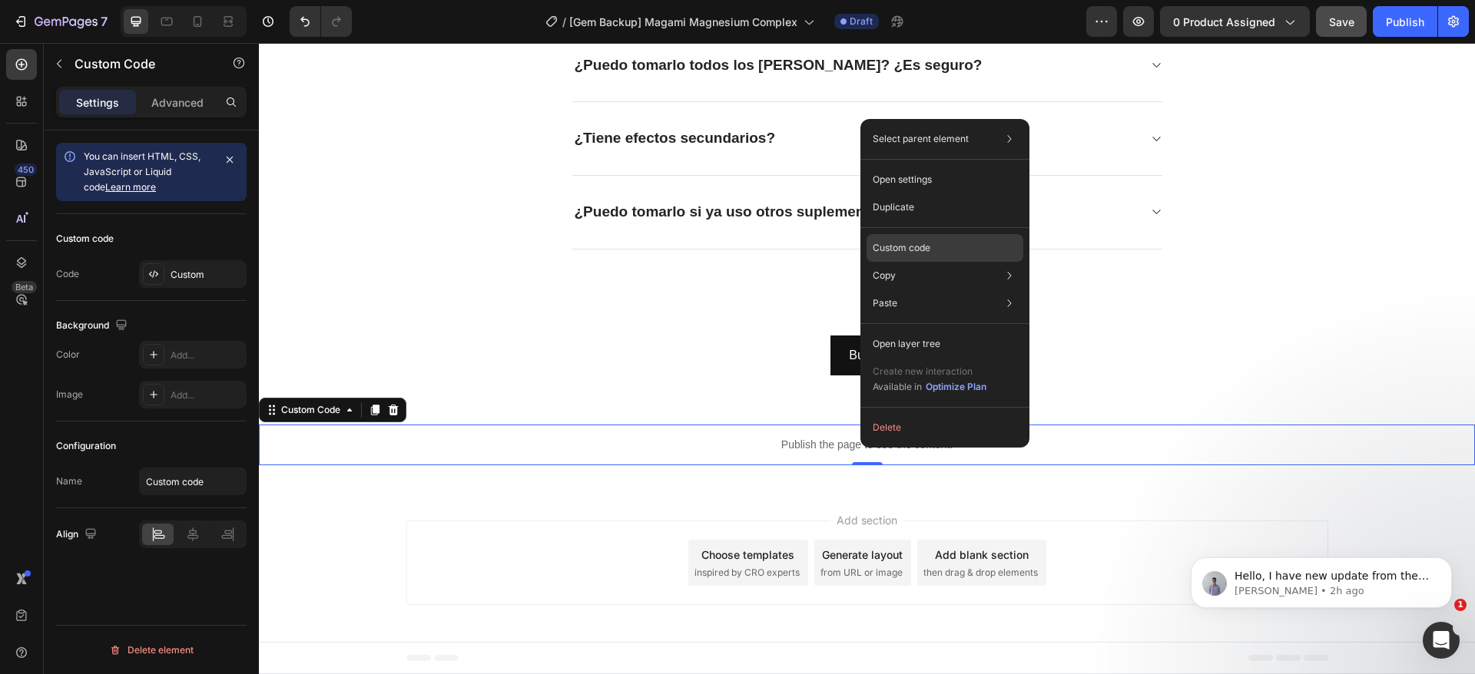
click at [938, 239] on div "Custom code" at bounding box center [944, 248] width 157 height 28
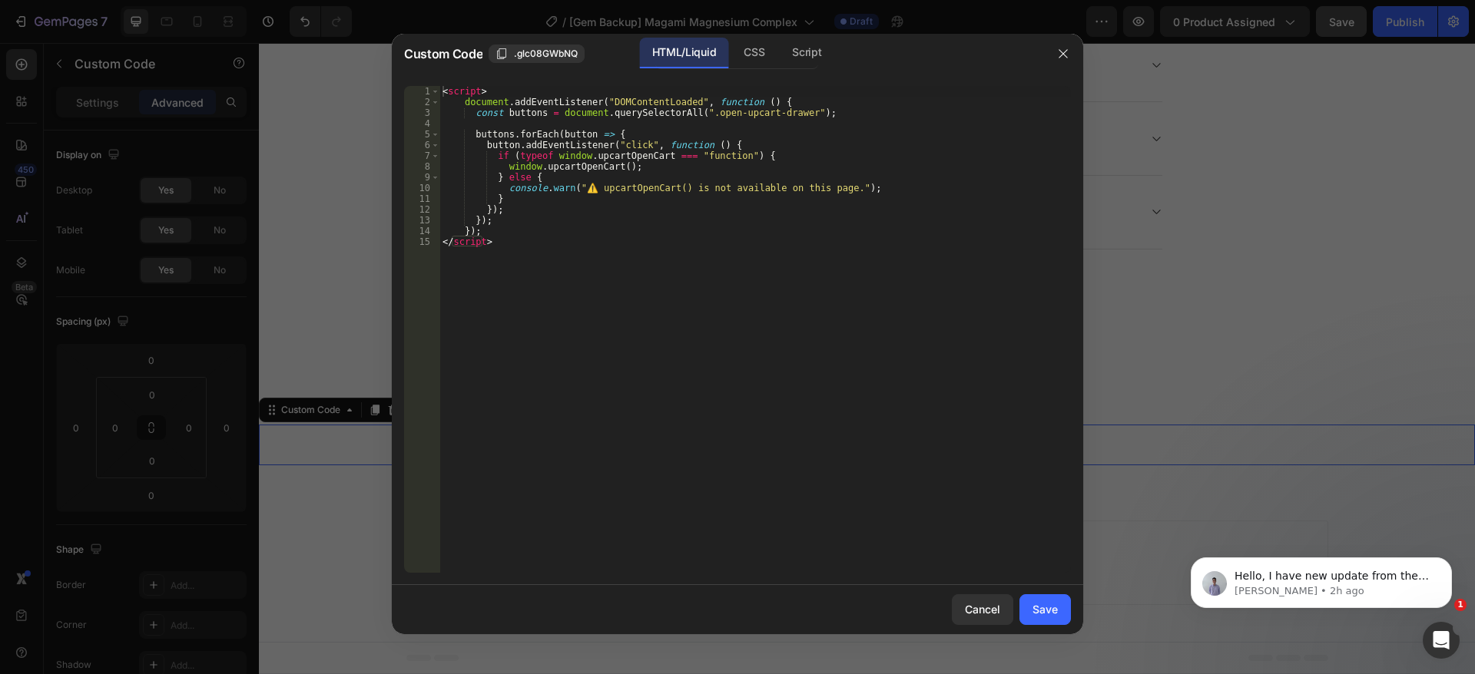
click at [568, 265] on div "< script > document . addEventListener ( "DOMContentLoaded" , function ( ) { co…" at bounding box center [754, 340] width 631 height 509
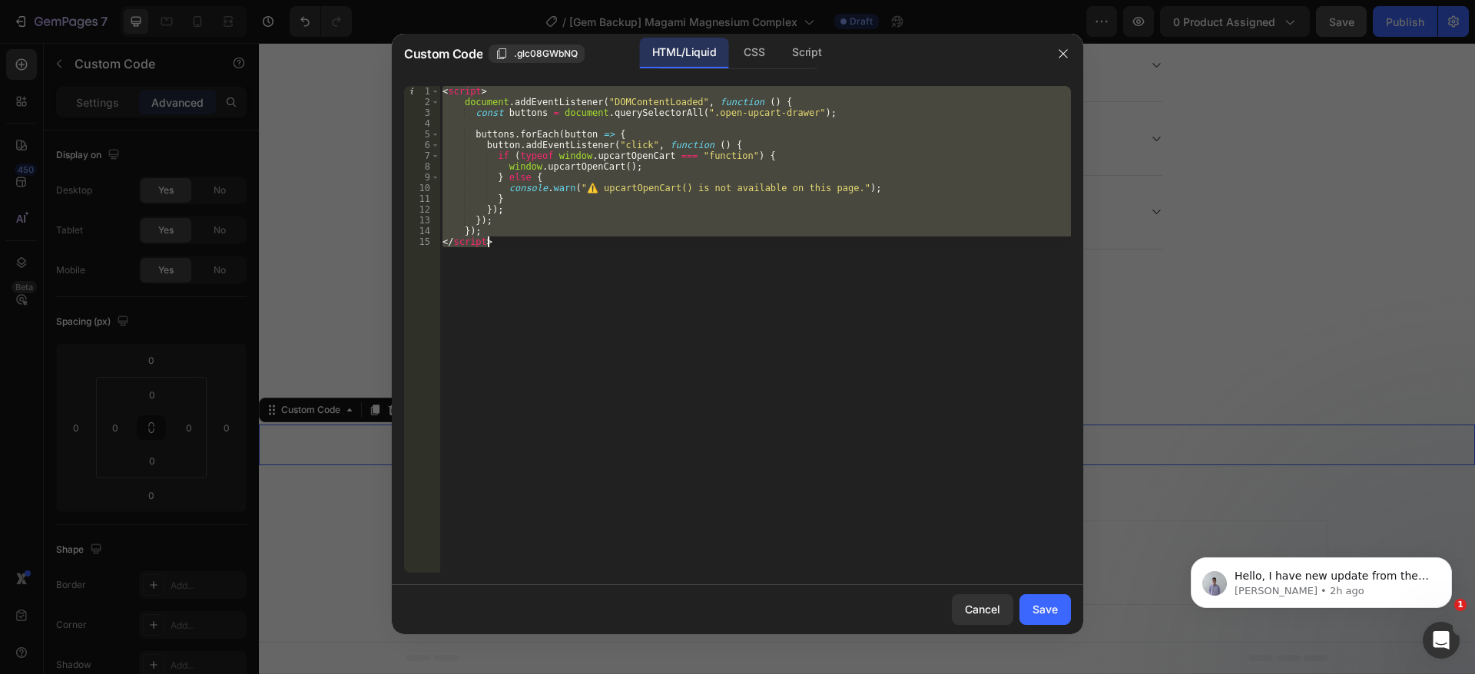
click at [578, 273] on div "< script > document . addEventListener ( "DOMContentLoaded" , function ( ) { co…" at bounding box center [754, 329] width 631 height 487
drag, startPoint x: 550, startPoint y: 253, endPoint x: 575, endPoint y: 153, distance: 103.6
click at [392, 73] on div "Custom Code .glc08GWbNQ HTML/Liquid CSS Script </script> 1 2 3 4 5 6 7 8 9 10 1…" at bounding box center [737, 334] width 691 height 601
type textarea "<script> document.addEventListener("DOMContentLoaded", function () {"
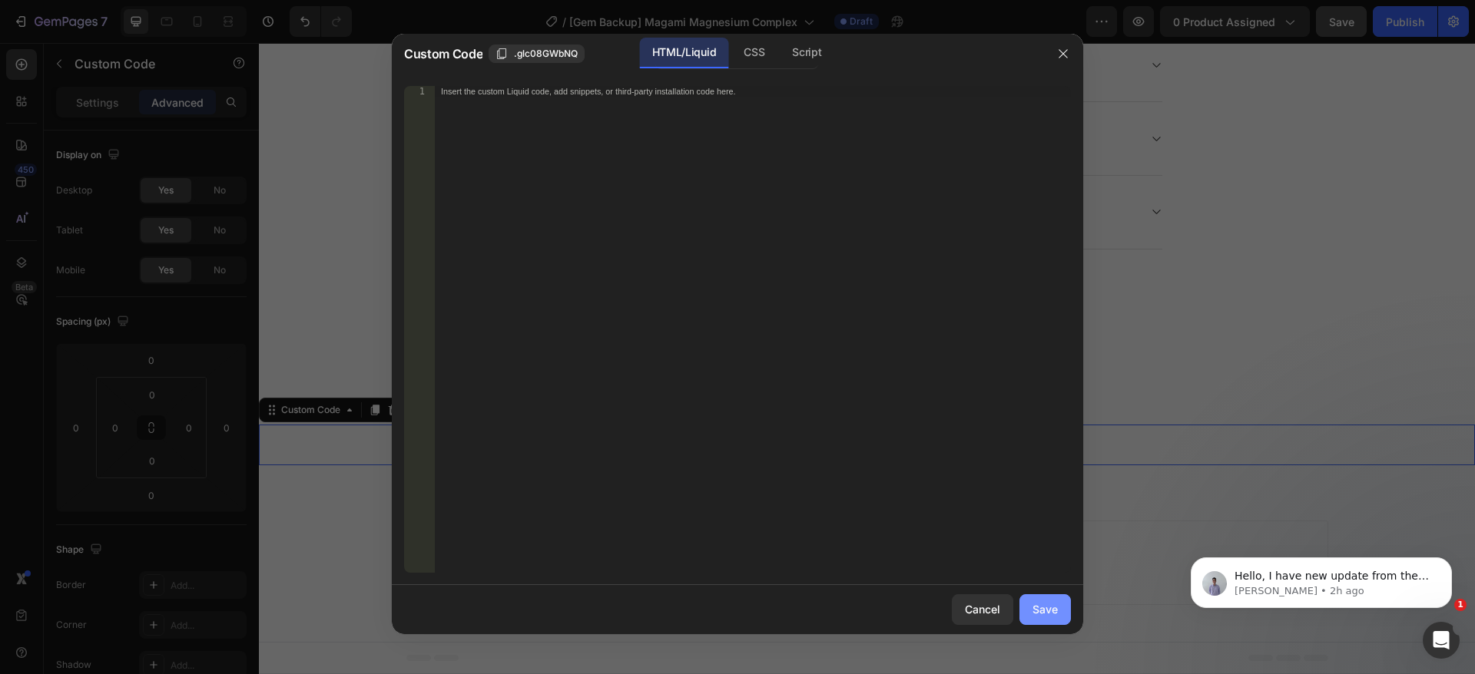
drag, startPoint x: 1038, startPoint y: 610, endPoint x: 377, endPoint y: 482, distance: 672.9
click at [1038, 610] on div "Save" at bounding box center [1044, 609] width 25 height 16
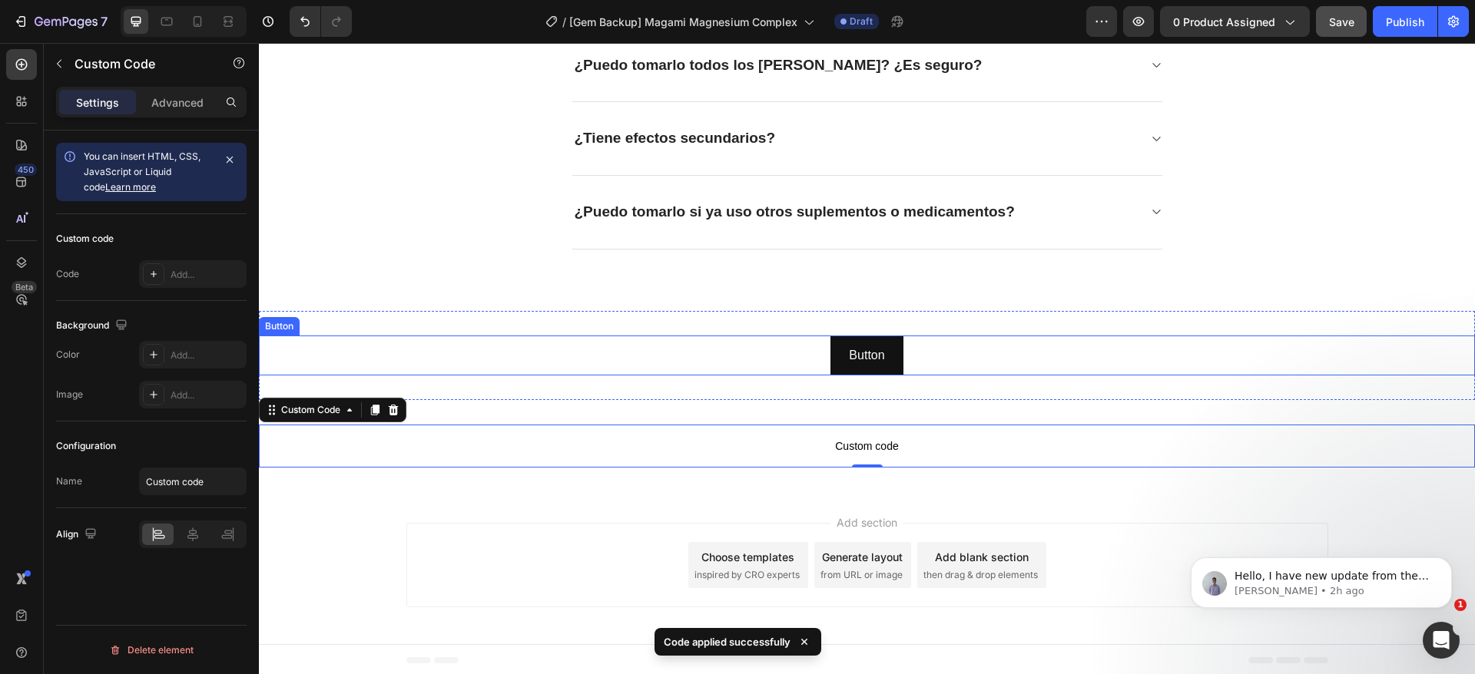
click at [907, 357] on div "Button Button" at bounding box center [867, 356] width 1216 height 41
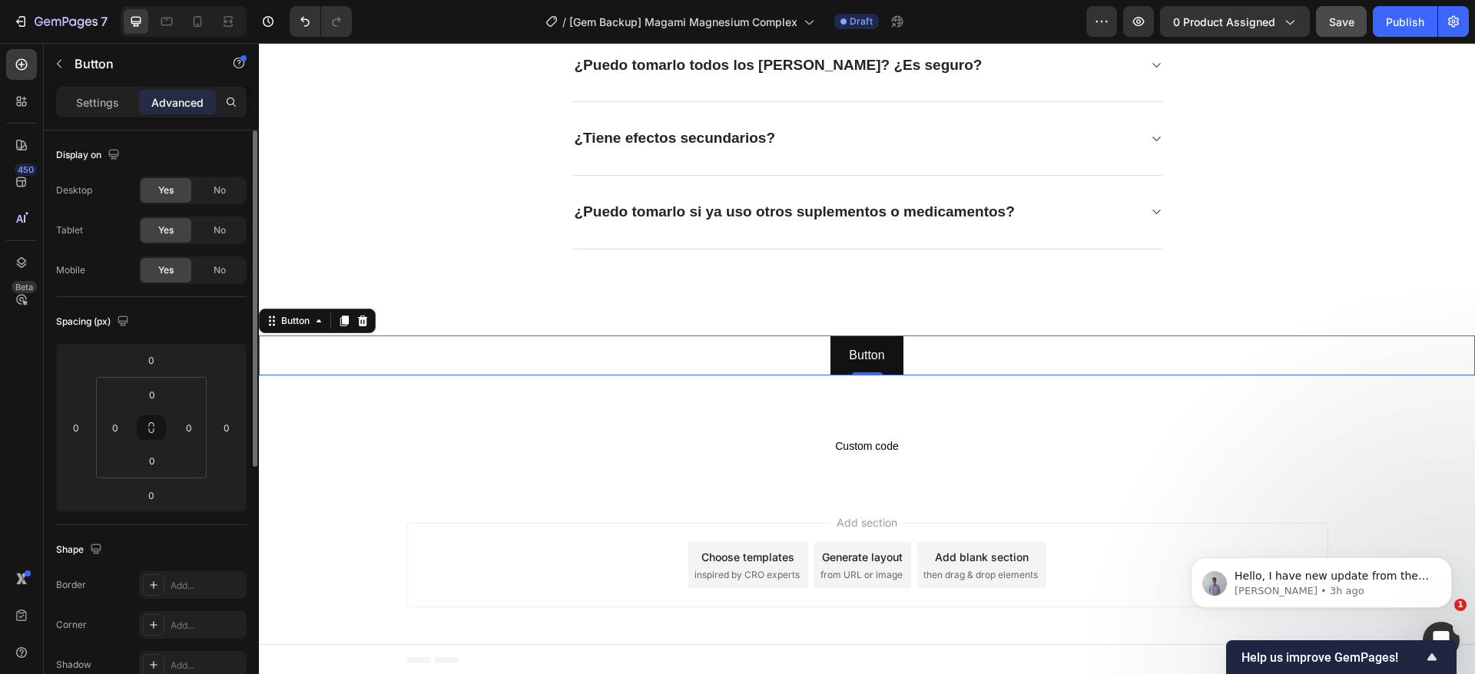
scroll to position [437, 0]
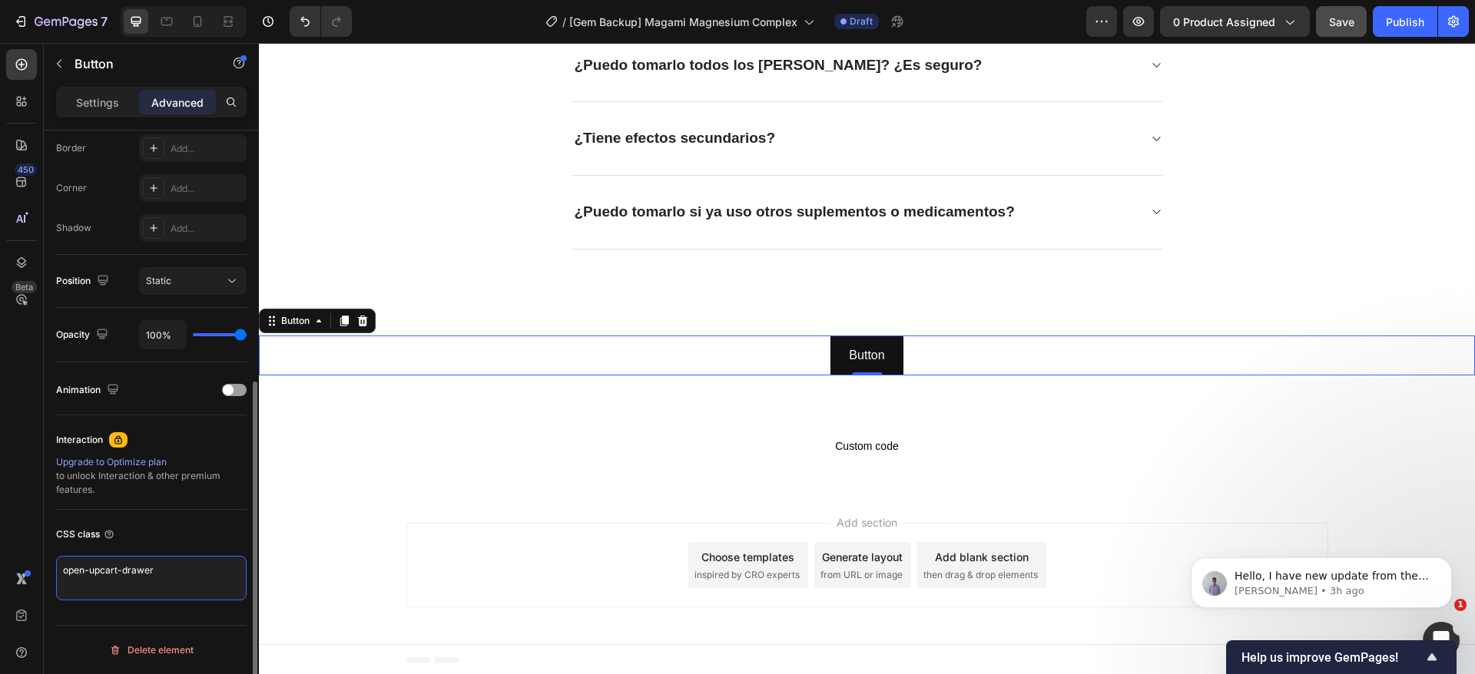
click at [144, 564] on textarea "open-upcart-drawer" at bounding box center [151, 578] width 190 height 45
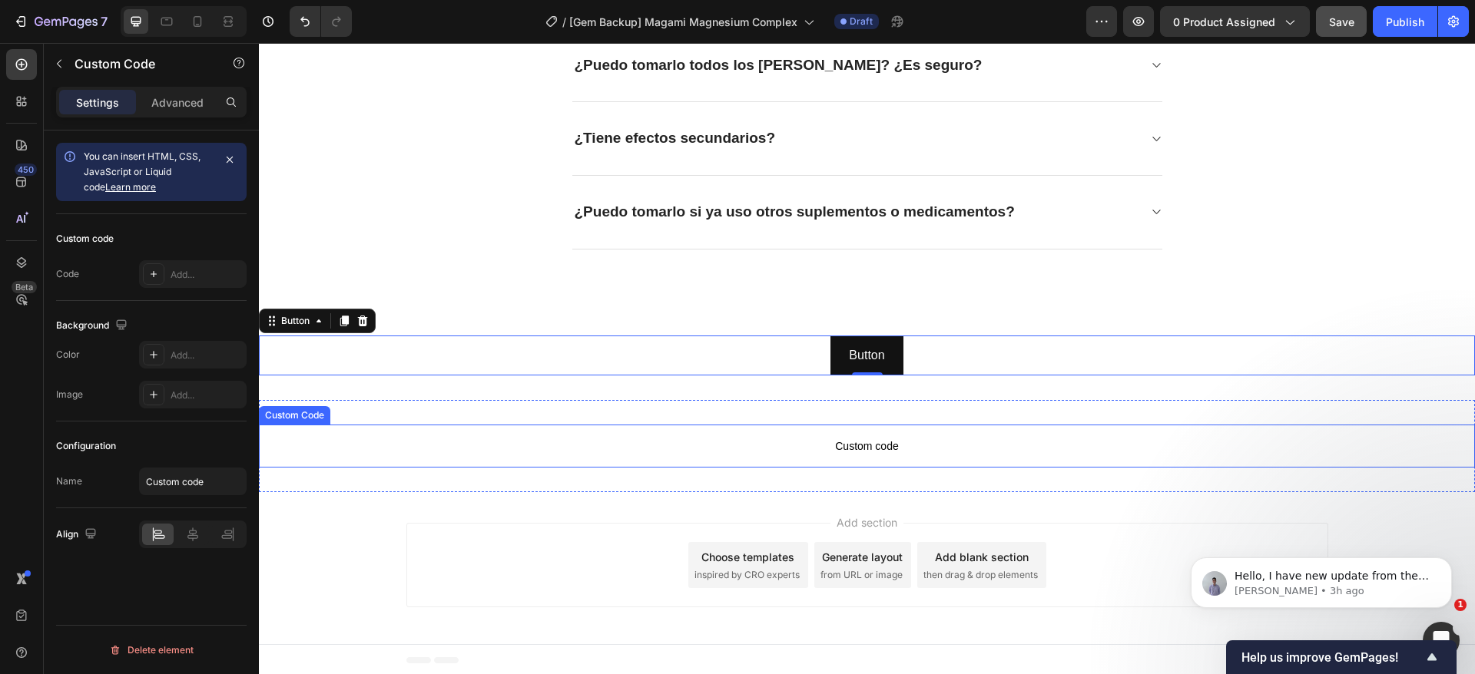
drag, startPoint x: 849, startPoint y: 436, endPoint x: 836, endPoint y: 441, distance: 13.8
click at [846, 443] on span "Custom code" at bounding box center [867, 446] width 1216 height 18
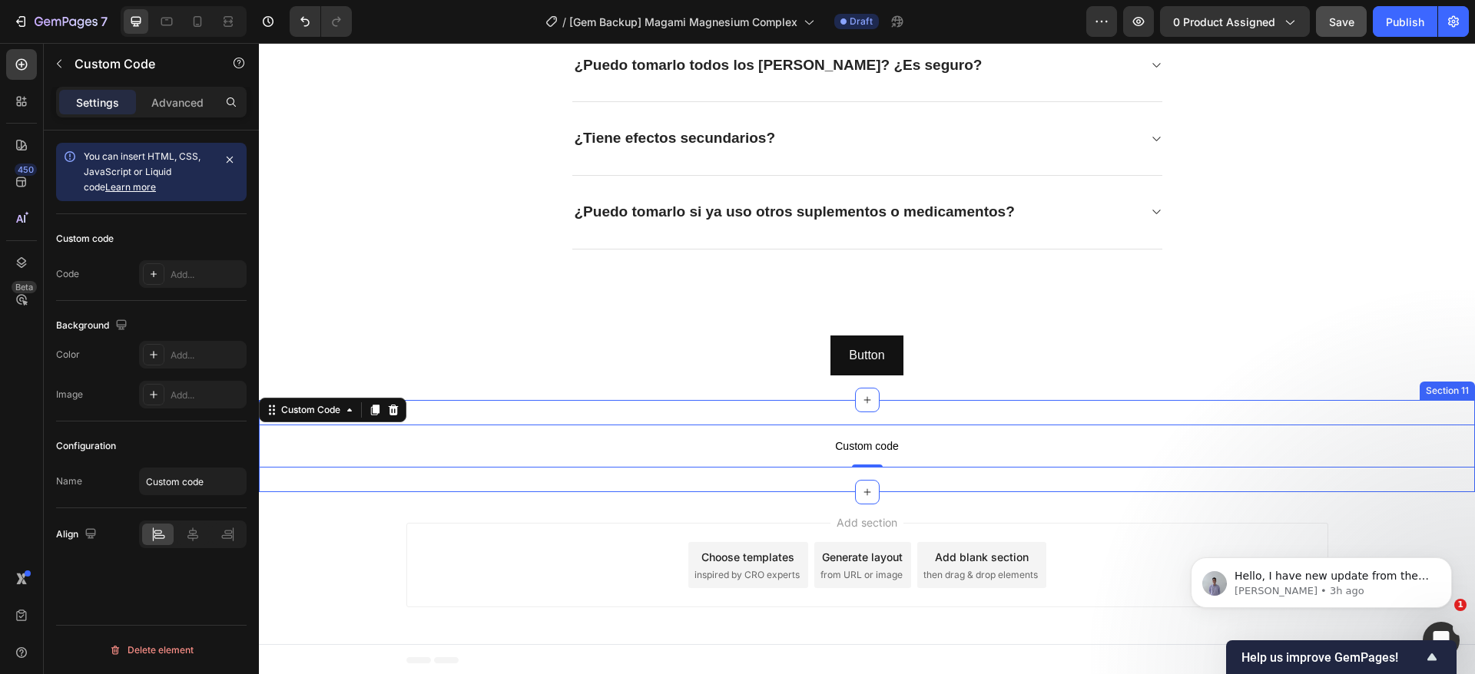
click at [754, 409] on div "Custom code Custom Code 0 Section 11" at bounding box center [867, 446] width 1216 height 92
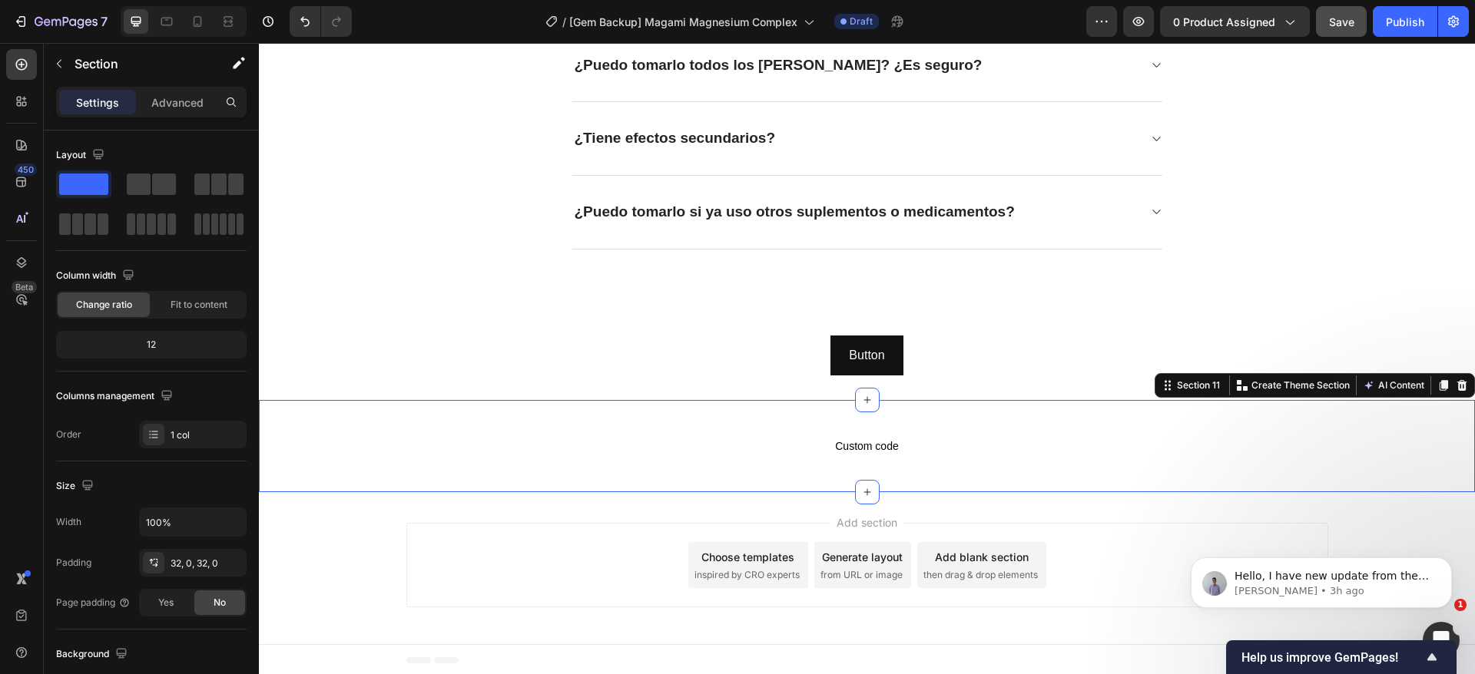
drag, startPoint x: 1453, startPoint y: 381, endPoint x: 1440, endPoint y: 315, distance: 67.2
click at [1453, 381] on div at bounding box center [1462, 385] width 18 height 18
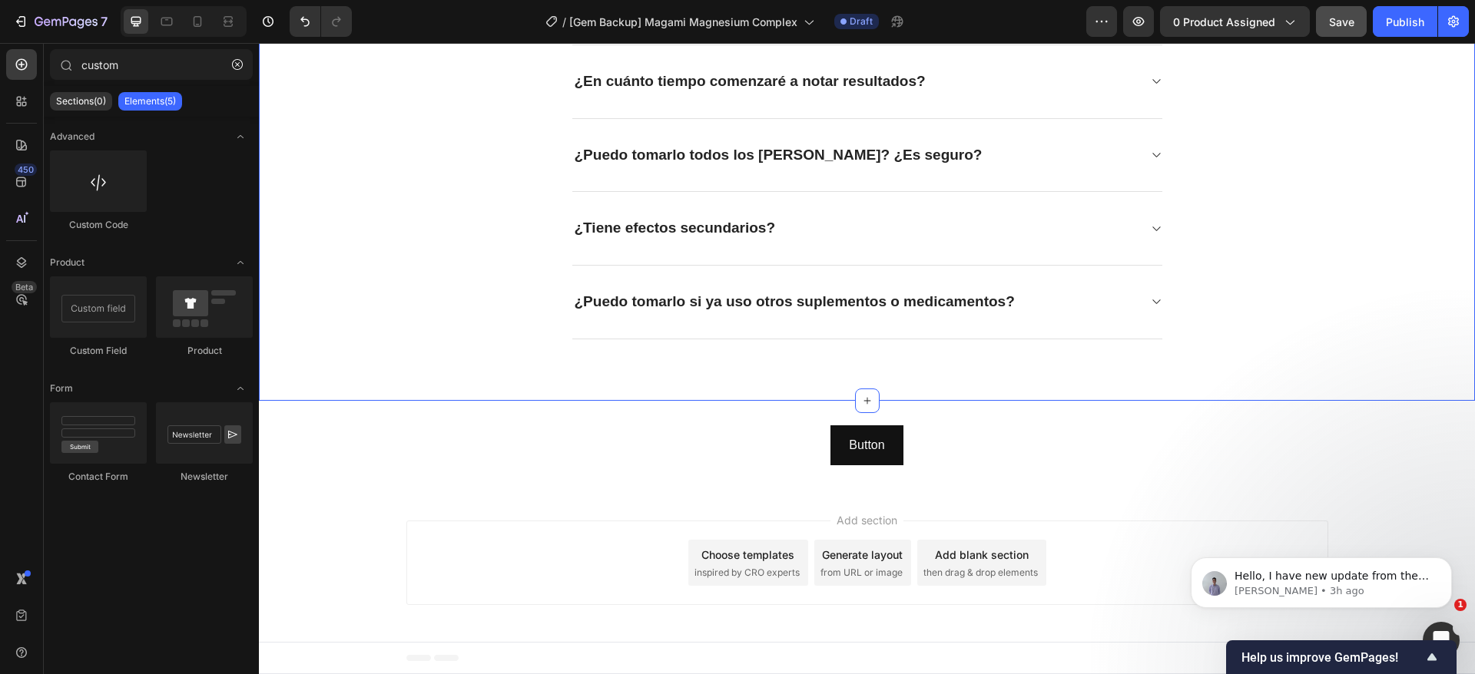
scroll to position [3002, 0]
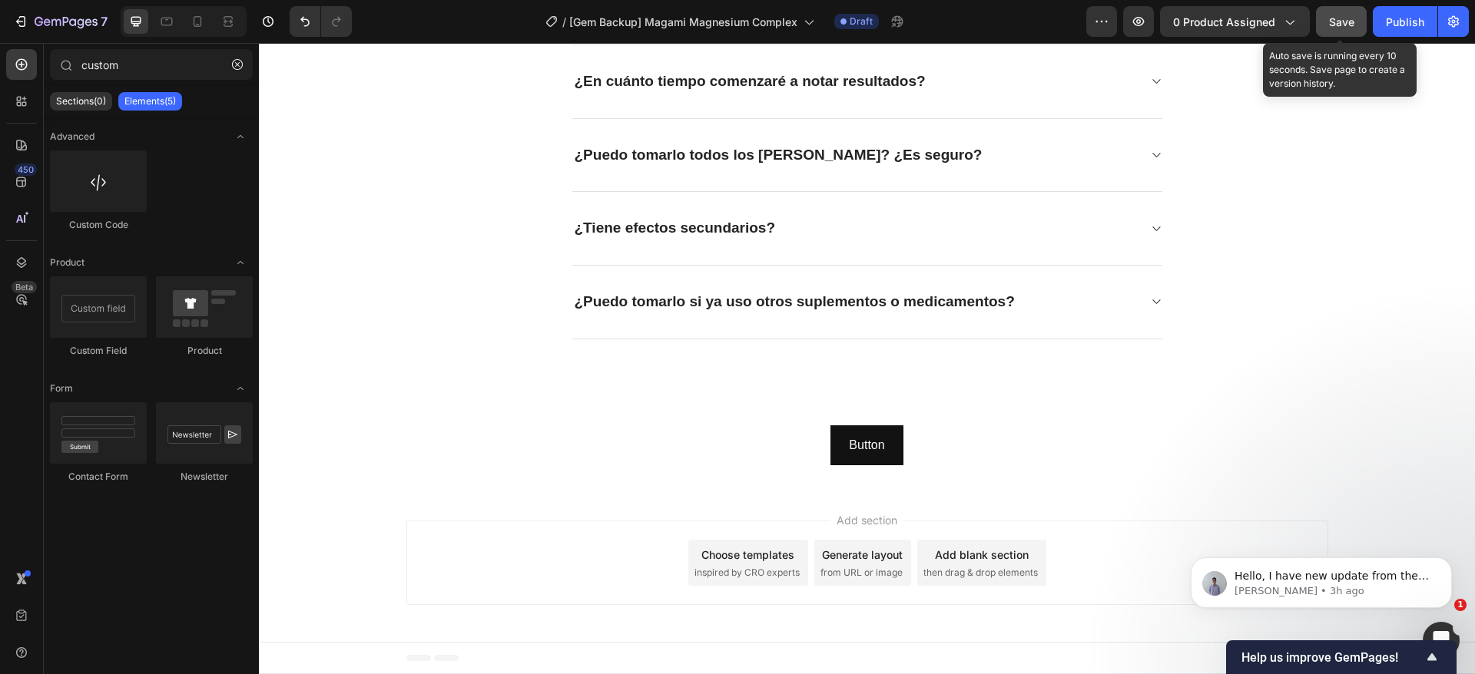
click at [1341, 27] on span "Save" at bounding box center [1341, 21] width 25 height 13
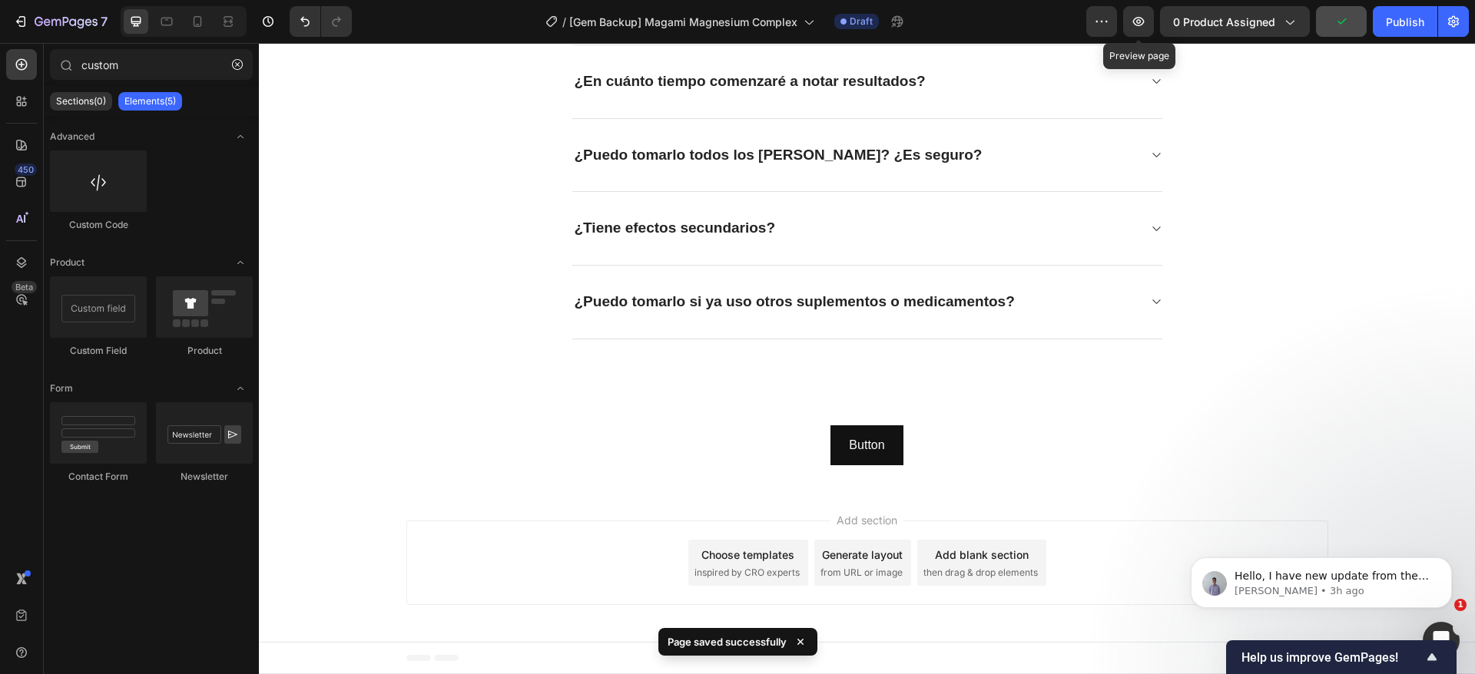
click at [1156, 19] on div "Preview Preview page 0 product assigned Publish" at bounding box center [1277, 21] width 383 height 31
click at [1154, 22] on button "button" at bounding box center [1138, 21] width 31 height 31
